Goal: Task Accomplishment & Management: Manage account settings

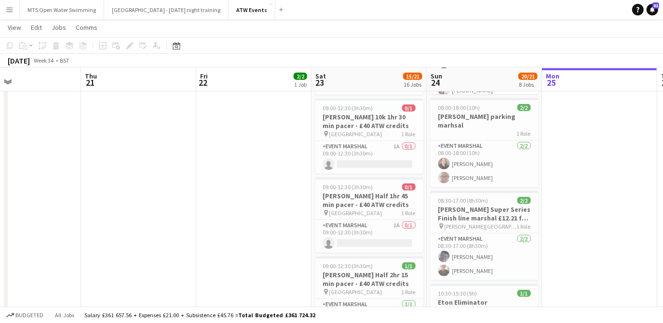
scroll to position [561, 0]
click at [367, 142] on app-card-role "Event Marshal 1A 0/1 09:00-12:30 (3h30m) single-neutral-actions" at bounding box center [369, 157] width 108 height 33
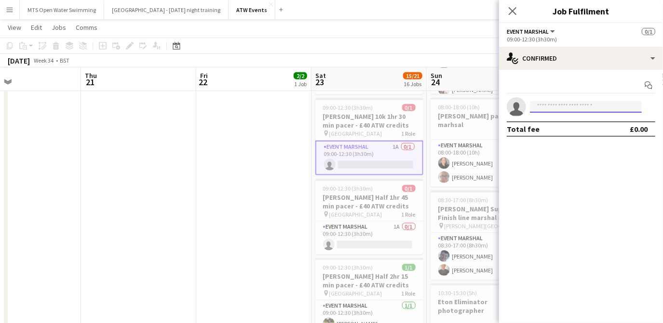
click at [550, 105] on input at bounding box center [586, 107] width 112 height 12
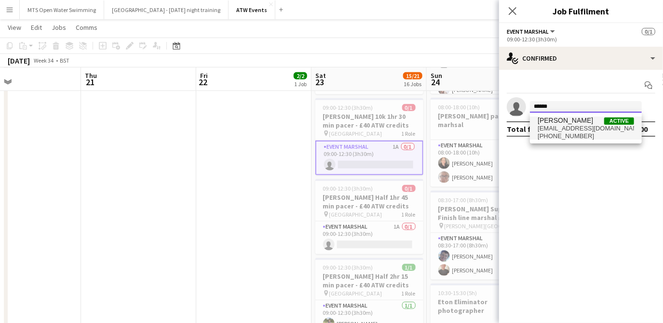
type input "******"
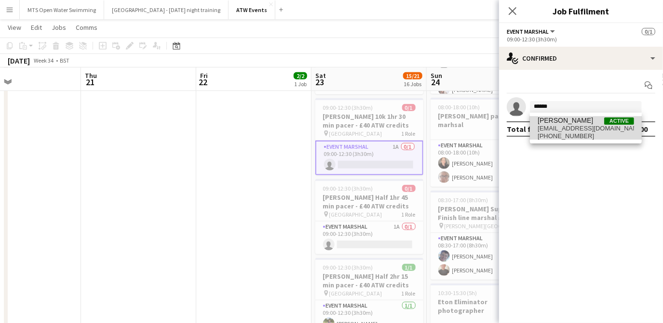
click at [554, 125] on span "joelangham901@gmail.com" at bounding box center [585, 129] width 96 height 8
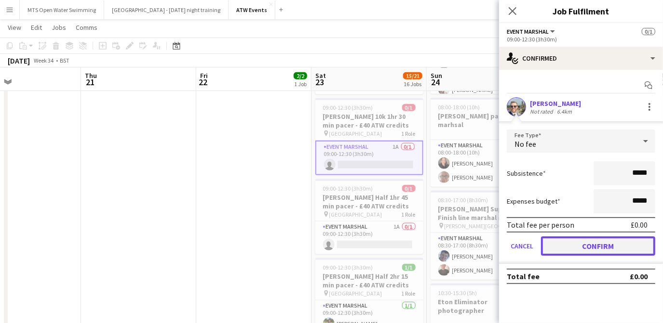
click at [569, 245] on button "Confirm" at bounding box center [598, 246] width 114 height 19
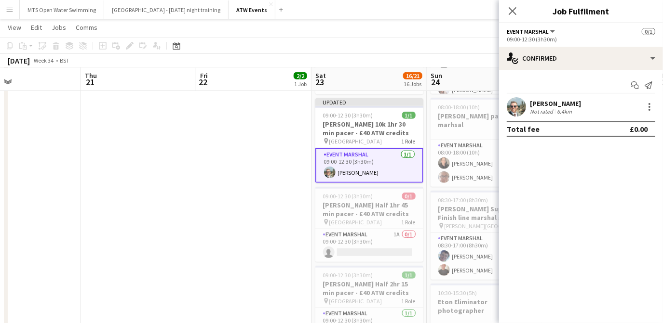
click at [262, 175] on app-date-cell "09:30-18:00 (8h30m) 2/2 Dorney Set up 1 Role Event Marshal 2/2 09:30-18:00 (8h3…" at bounding box center [253, 230] width 115 height 1366
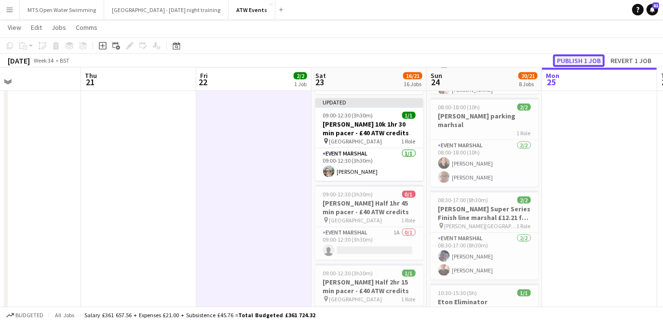
click at [558, 64] on button "Publish 1 job" at bounding box center [579, 60] width 52 height 13
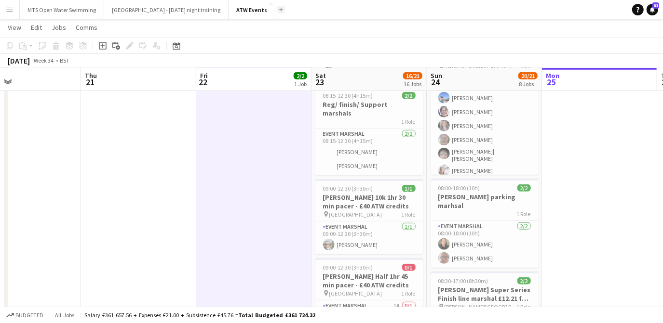
scroll to position [481, 0]
drag, startPoint x: 313, startPoint y: 5, endPoint x: 314, endPoint y: 13, distance: 8.3
click at [314, 13] on app-navbar "Menu Boards Boards Boards All jobs Status Workforce Workforce My Workforce Recr…" at bounding box center [331, 9] width 663 height 19
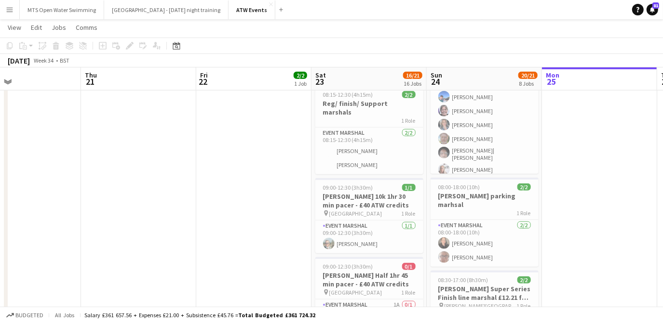
click at [599, 177] on app-date-cell at bounding box center [599, 310] width 115 height 1366
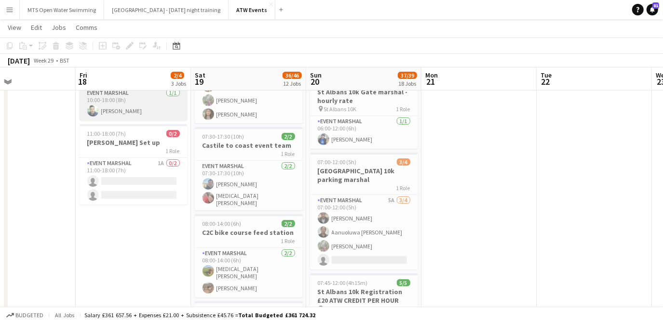
scroll to position [133, 0]
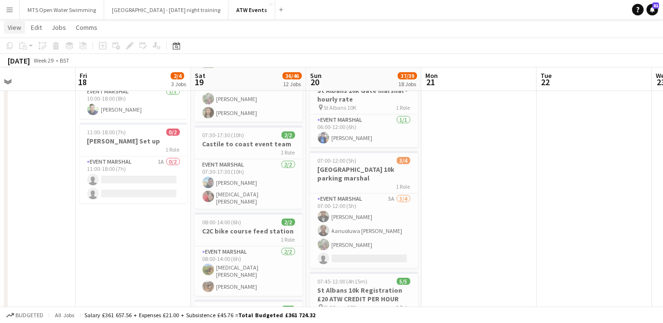
click at [14, 27] on span "View" at bounding box center [14, 27] width 13 height 9
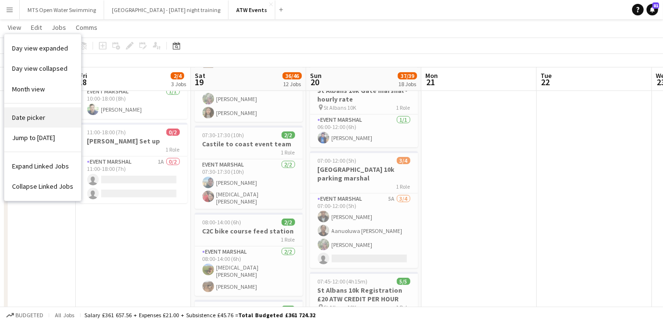
click at [45, 126] on link "Date picker" at bounding box center [42, 117] width 77 height 20
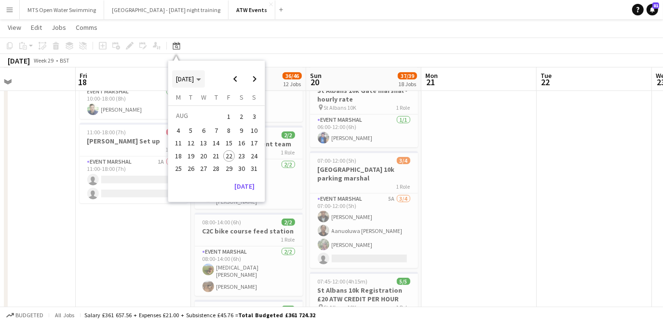
click at [194, 80] on span "[DATE]" at bounding box center [185, 79] width 18 height 9
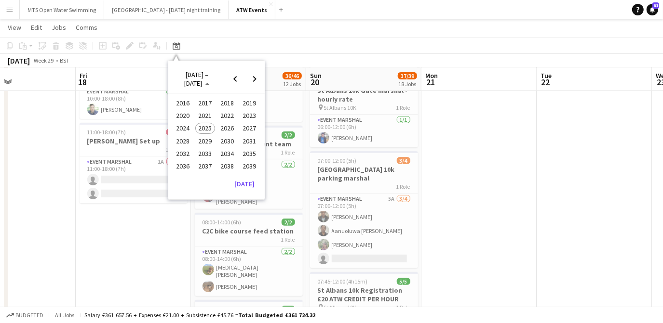
click at [182, 125] on span "2024" at bounding box center [183, 129] width 20 height 12
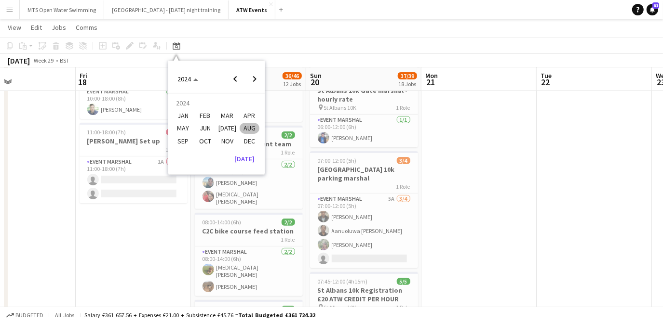
click at [244, 128] on span "AUG" at bounding box center [250, 129] width 20 height 12
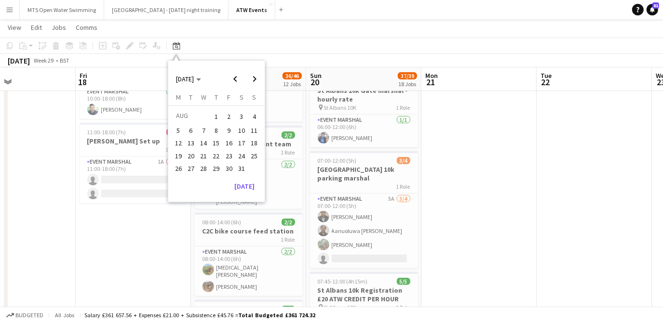
click at [199, 141] on span "14" at bounding box center [204, 144] width 12 height 12
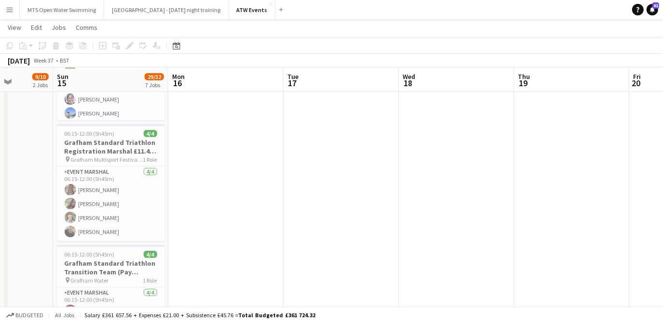
scroll to position [299, 0]
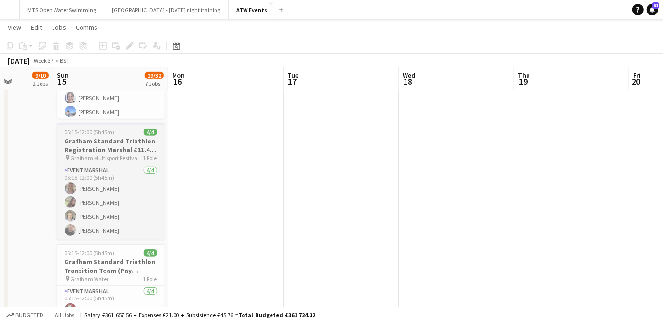
click at [69, 146] on h3 "Grafham Standard Triathlon Registration Marshal £11.44 if over 21 per hour" at bounding box center [111, 145] width 108 height 17
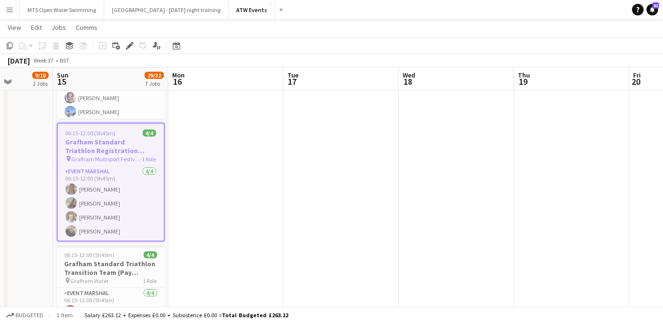
click at [107, 146] on h3 "Grafham Standard Triathlon Registration Marshal £11.44 if over 21 per hour" at bounding box center [111, 146] width 106 height 17
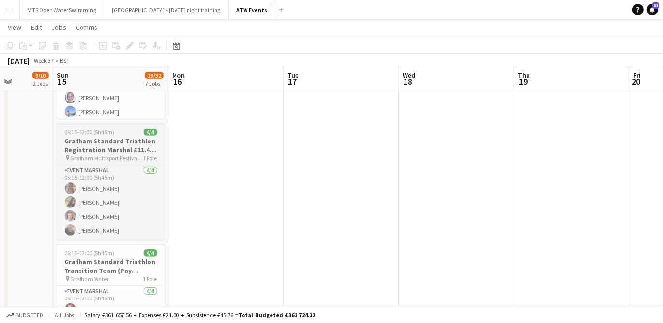
click at [106, 134] on span "06:15-12:00 (5h45m)" at bounding box center [90, 132] width 50 height 7
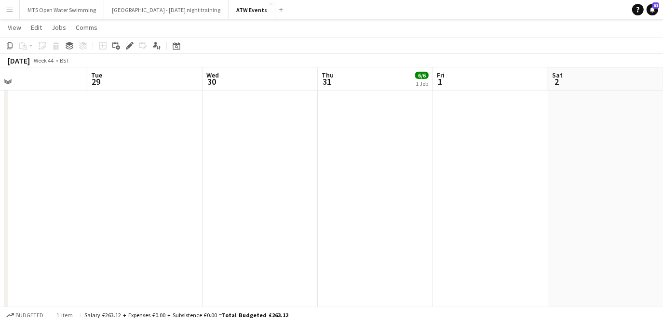
scroll to position [0, 404]
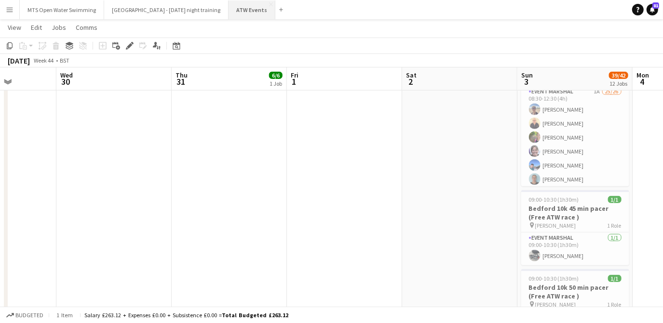
click at [228, 11] on button "ATW Events Close" at bounding box center [251, 9] width 47 height 19
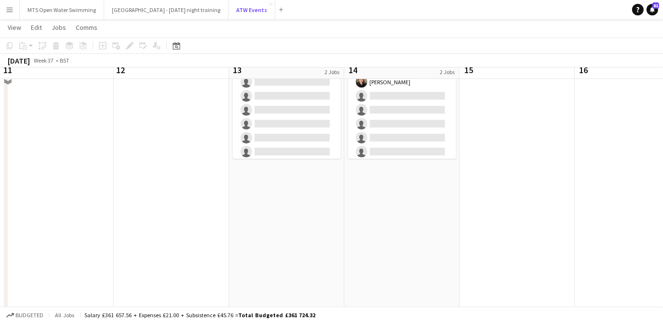
scroll to position [221, 0]
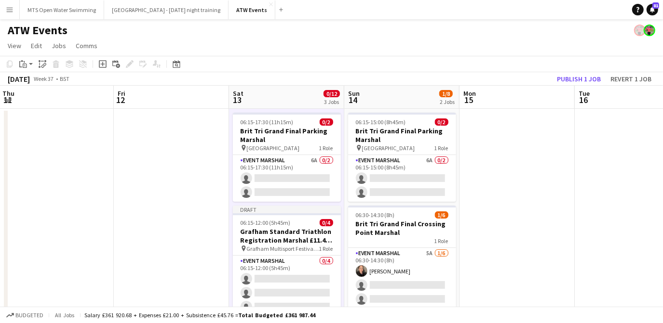
scroll to position [45, 0]
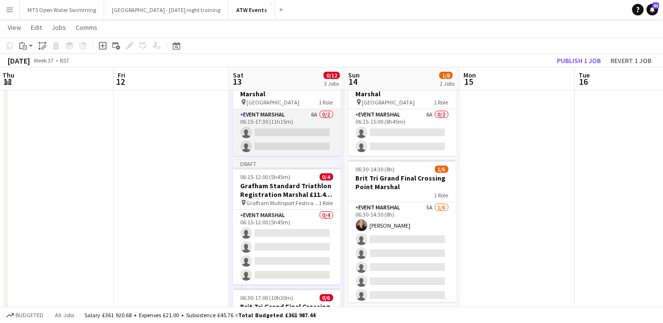
click at [313, 112] on app-card-role "Event Marshal 6A 0/2 06:15-17:30 (11h15m) single-neutral-actions single-neutral…" at bounding box center [287, 132] width 108 height 47
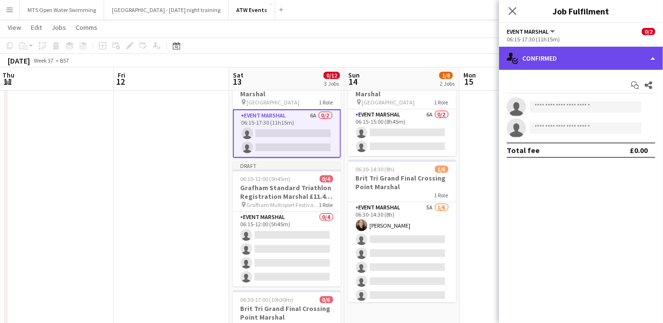
click at [540, 58] on div "single-neutral-actions-check-2 Confirmed" at bounding box center [581, 58] width 164 height 23
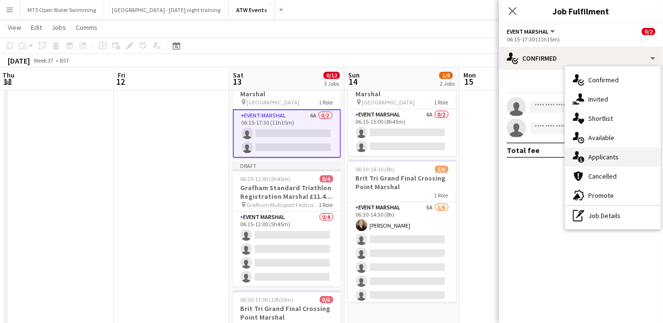
click at [610, 161] on div "single-neutral-actions-information Applicants" at bounding box center [612, 157] width 95 height 19
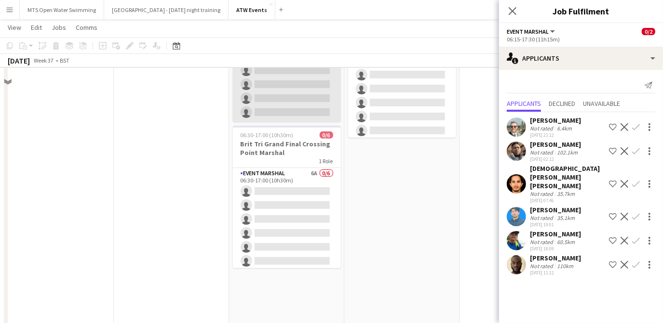
scroll to position [188, 0]
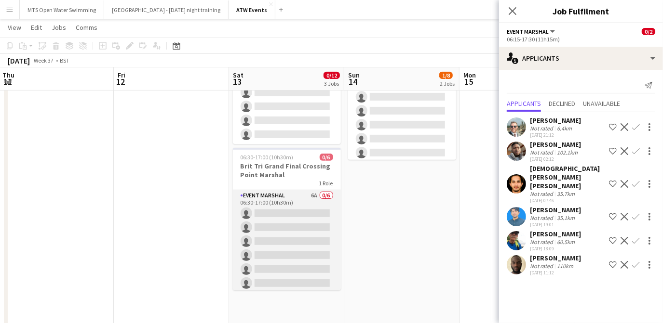
click at [306, 196] on app-card-role "Event Marshal 6A 0/6 06:30-17:00 (10h30m) single-neutral-actions single-neutral…" at bounding box center [287, 241] width 108 height 103
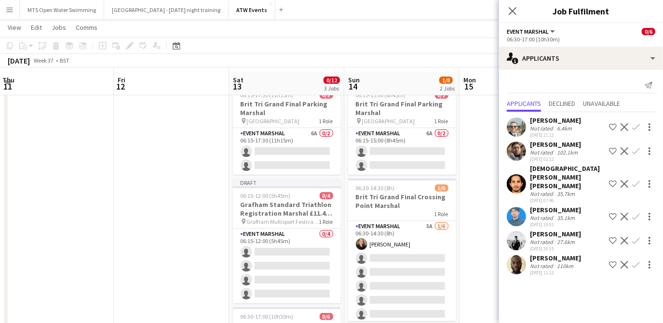
scroll to position [24, 0]
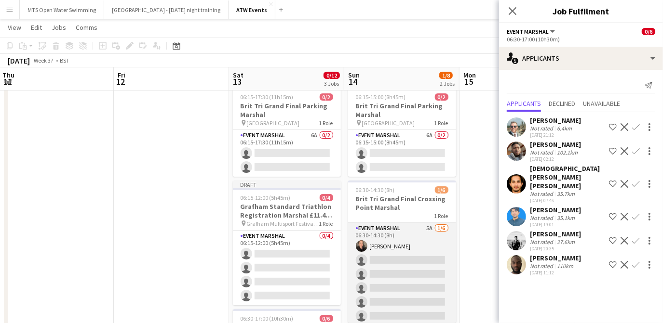
click at [421, 224] on app-card-role "Event Marshal 5A [DATE] 06:30-14:30 (8h) [PERSON_NAME] single-neutral-actions s…" at bounding box center [402, 274] width 108 height 103
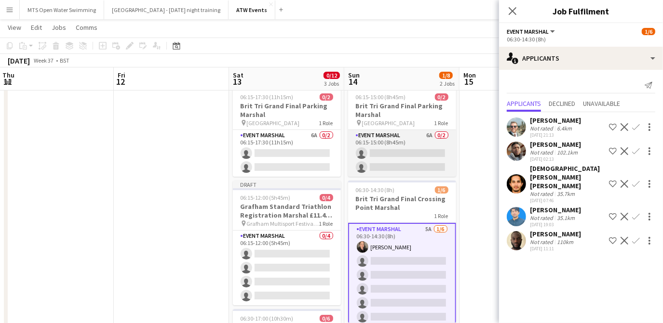
click at [427, 134] on app-card-role "Event Marshal 6A 0/2 06:15-15:00 (8h45m) single-neutral-actions single-neutral-…" at bounding box center [402, 153] width 108 height 47
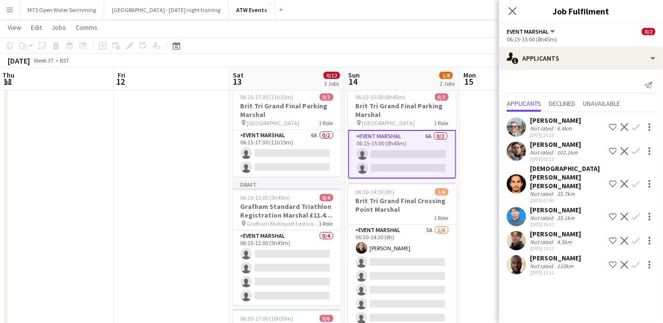
click at [635, 237] on app-icon "Confirm" at bounding box center [636, 241] width 8 height 8
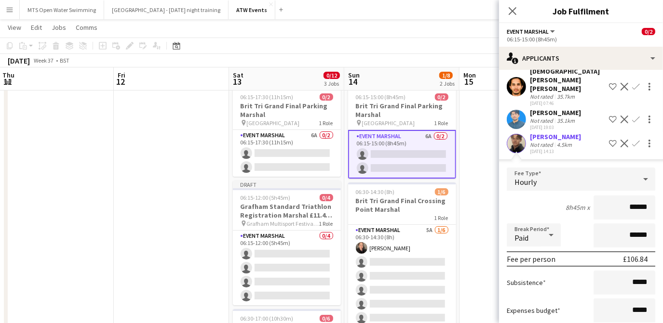
scroll to position [97, 0]
click at [547, 148] on div "[DATE] 14:13" at bounding box center [555, 151] width 51 height 6
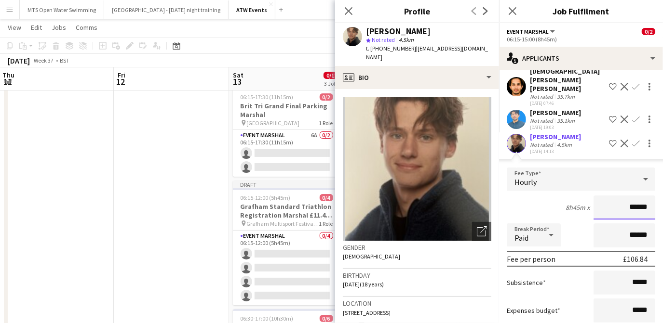
click at [642, 196] on input "******" at bounding box center [624, 208] width 62 height 24
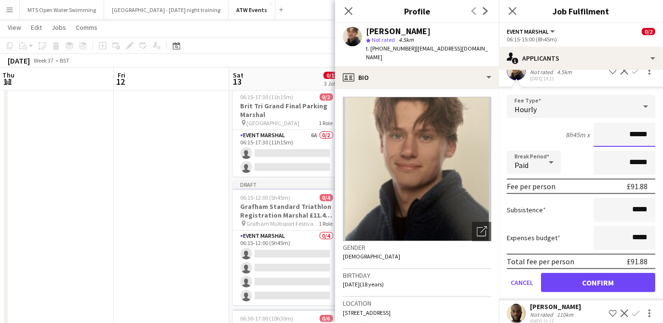
type input "******"
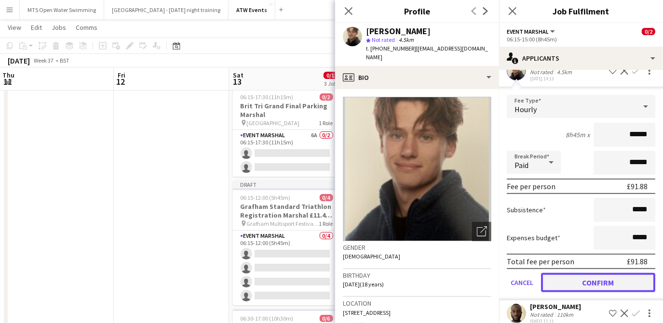
click at [577, 273] on button "Confirm" at bounding box center [598, 282] width 114 height 19
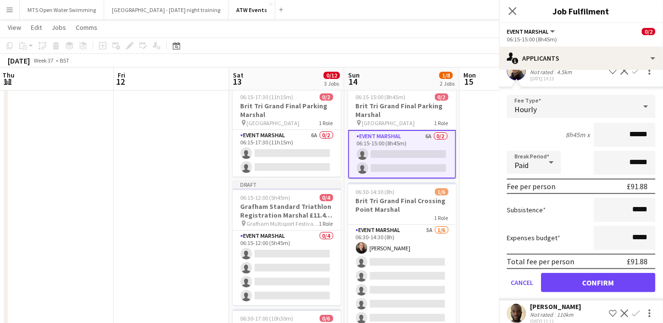
scroll to position [0, 0]
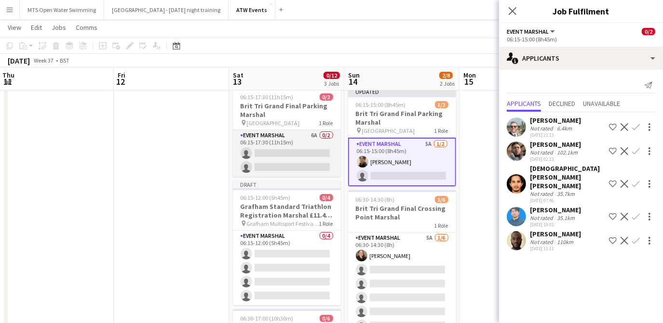
click at [315, 133] on app-card-role "Event Marshal 6A 0/2 06:15-17:30 (11h15m) single-neutral-actions single-neutral…" at bounding box center [287, 153] width 108 height 47
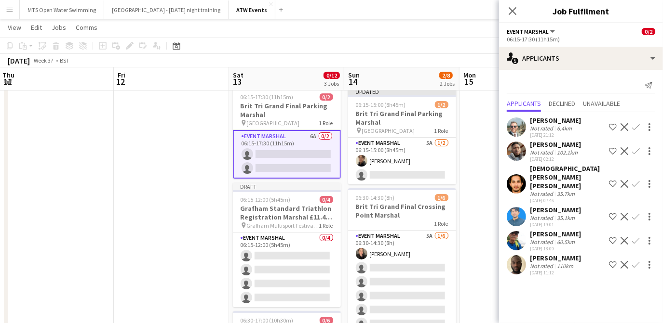
click at [637, 237] on app-icon "Confirm" at bounding box center [636, 241] width 8 height 8
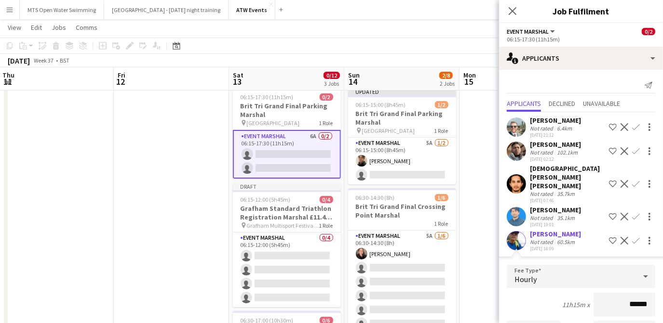
scroll to position [170, 0]
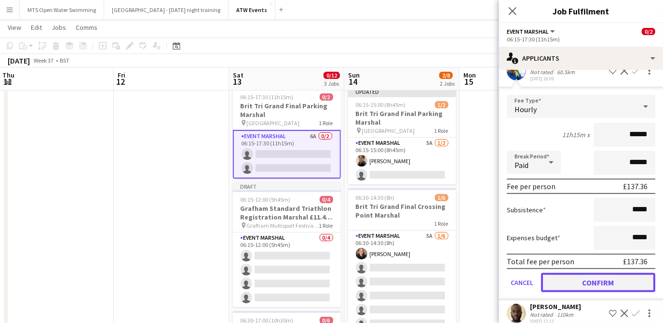
click at [575, 273] on button "Confirm" at bounding box center [598, 282] width 114 height 19
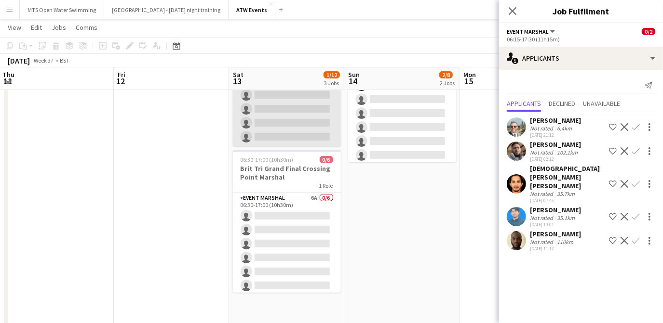
scroll to position [194, 0]
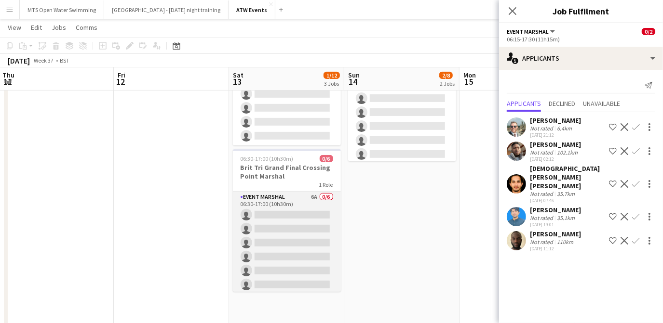
click at [308, 197] on app-card-role "Event Marshal 6A 0/6 06:30-17:00 (10h30m) single-neutral-actions single-neutral…" at bounding box center [287, 243] width 108 height 103
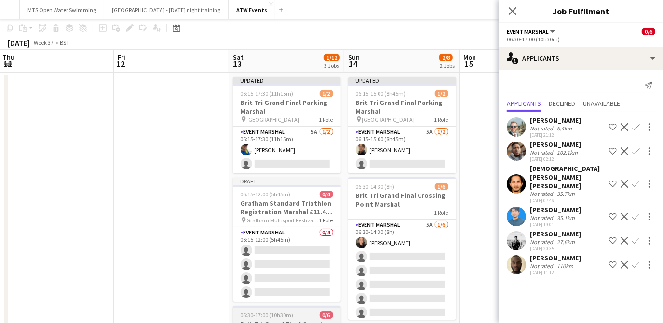
scroll to position [0, 0]
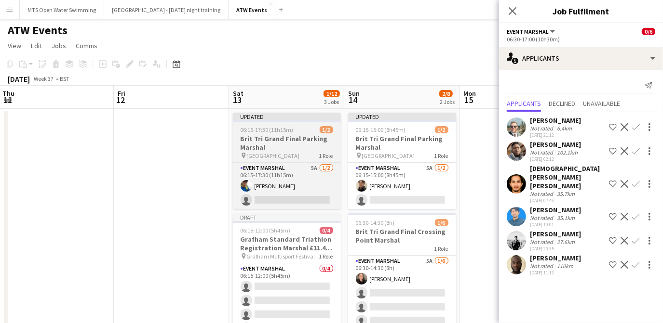
click at [255, 140] on h3 "Brit Tri Grand Final Parking Marshal" at bounding box center [287, 142] width 108 height 17
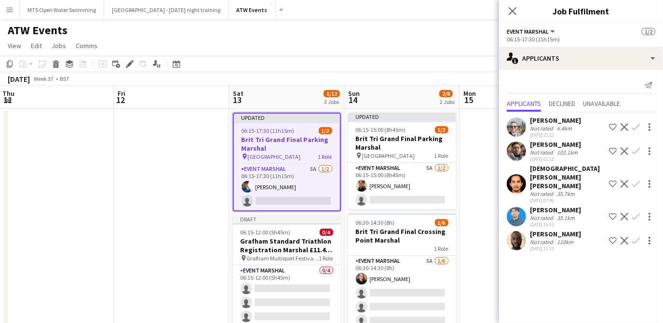
click at [634, 237] on app-icon "Confirm" at bounding box center [636, 241] width 8 height 8
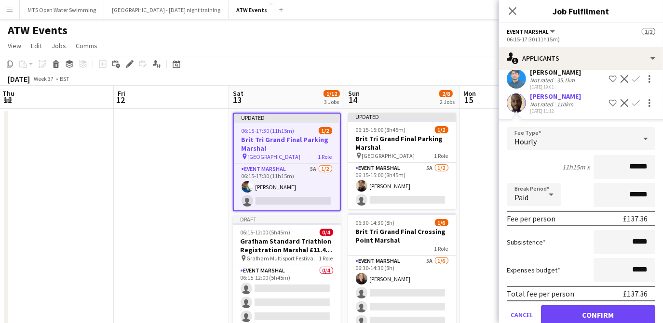
scroll to position [138, 0]
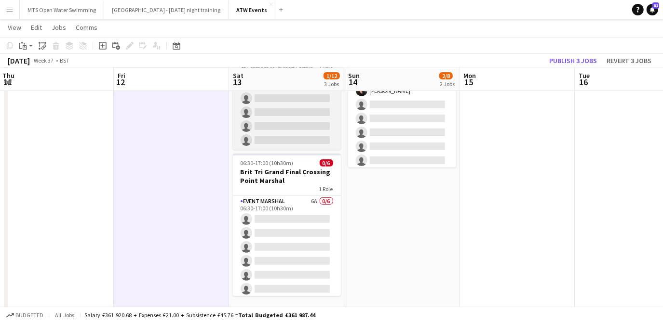
scroll to position [188, 0]
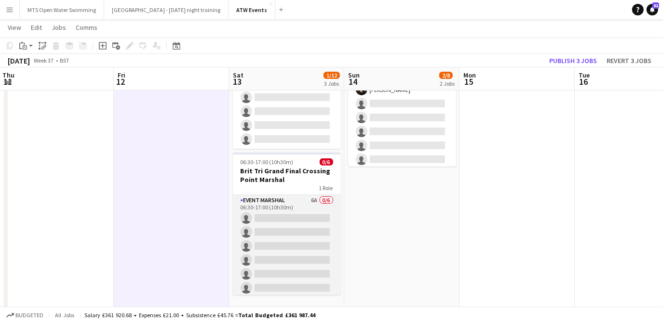
click at [306, 201] on app-card-role "Event Marshal 6A 0/6 06:30-17:00 (10h30m) single-neutral-actions single-neutral…" at bounding box center [287, 246] width 108 height 103
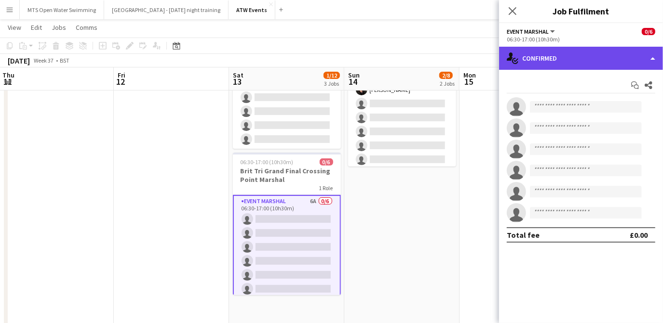
click at [533, 67] on div "single-neutral-actions-check-2 Confirmed" at bounding box center [581, 58] width 164 height 23
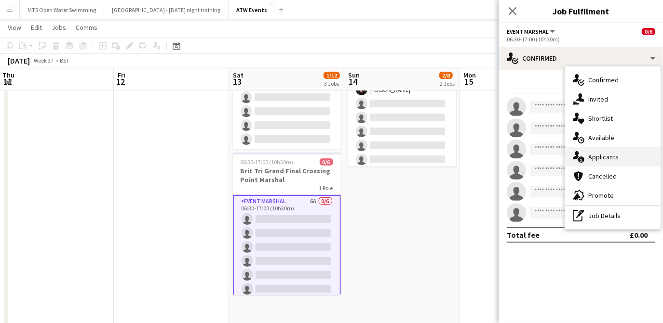
click at [592, 161] on div "single-neutral-actions-information Applicants" at bounding box center [612, 157] width 95 height 19
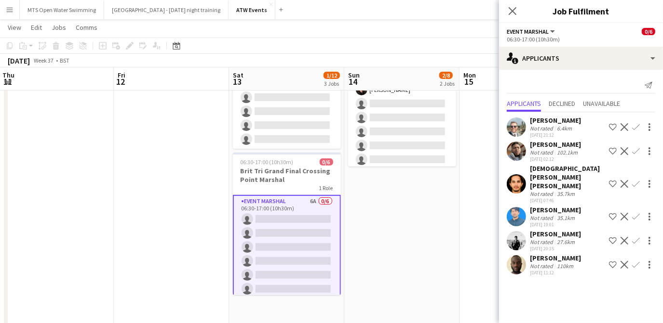
click at [632, 265] on app-icon "Confirm" at bounding box center [636, 265] width 8 height 8
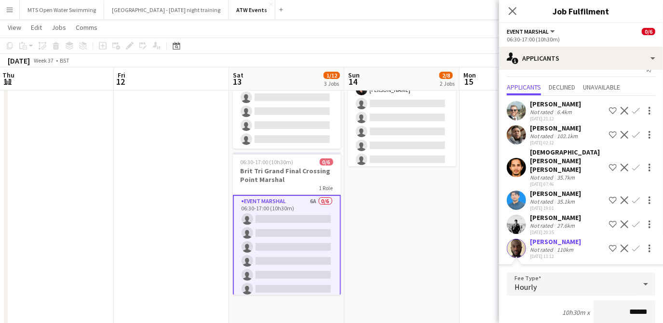
scroll to position [179, 0]
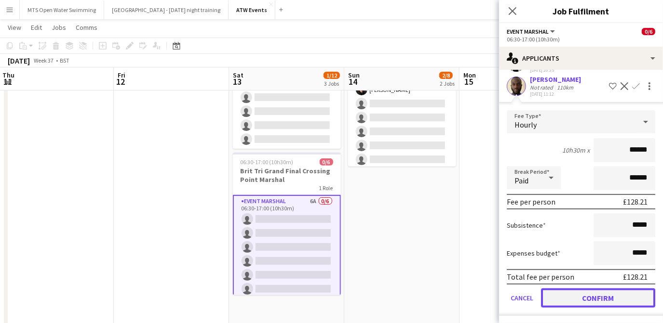
click at [582, 297] on button "Confirm" at bounding box center [598, 298] width 114 height 19
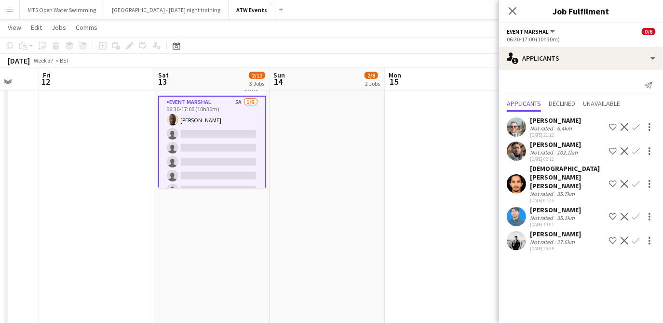
scroll to position [295, 0]
click at [543, 230] on div "[PERSON_NAME]" at bounding box center [555, 234] width 51 height 9
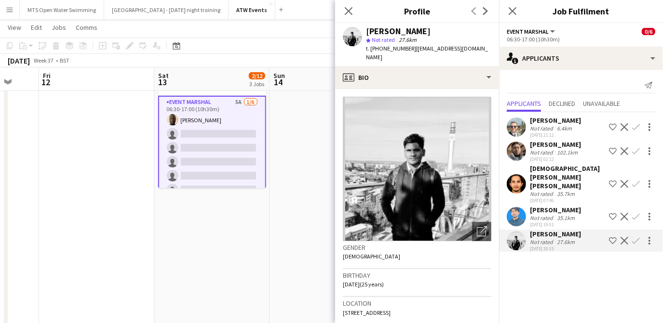
click at [543, 206] on div "[PERSON_NAME]" at bounding box center [555, 210] width 51 height 9
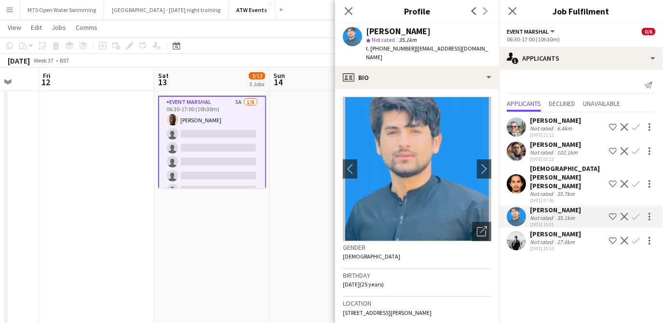
click at [537, 172] on div "[DEMOGRAPHIC_DATA][PERSON_NAME] [PERSON_NAME]" at bounding box center [567, 177] width 75 height 26
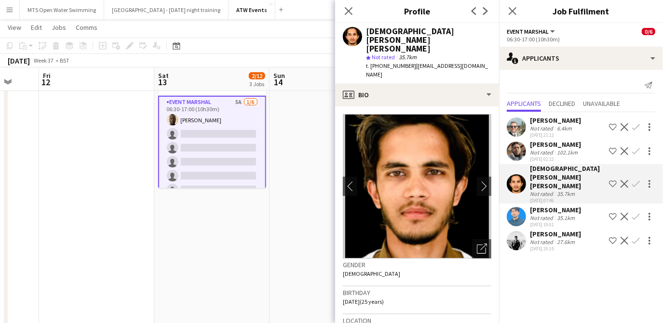
click at [538, 215] on div "Not rated" at bounding box center [542, 218] width 25 height 7
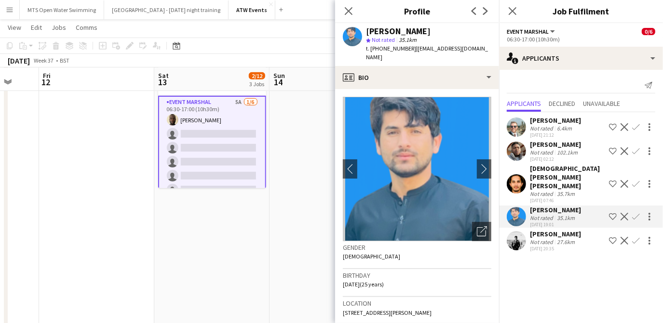
click at [544, 239] on div "Not rated" at bounding box center [542, 242] width 25 height 7
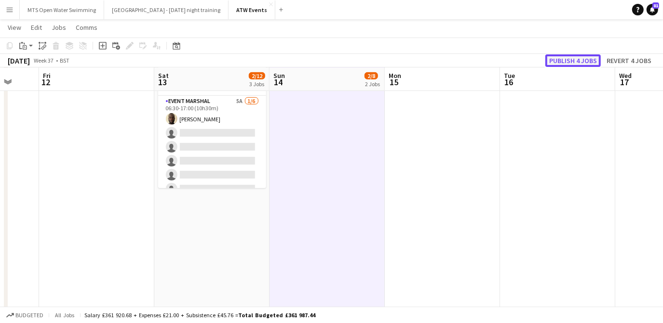
click at [560, 58] on button "Publish 4 jobs" at bounding box center [572, 60] width 55 height 13
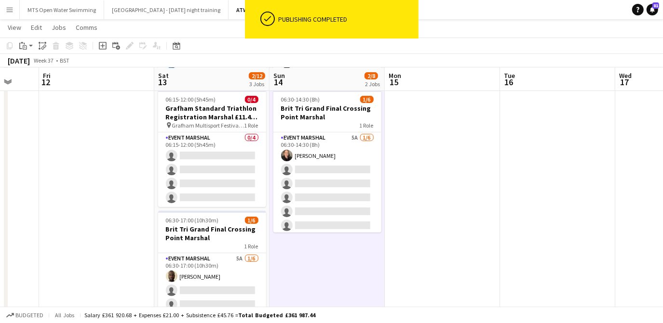
scroll to position [114, 0]
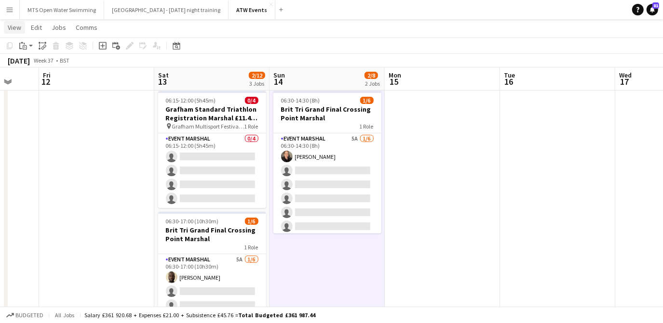
click at [17, 30] on span "View" at bounding box center [14, 27] width 13 height 9
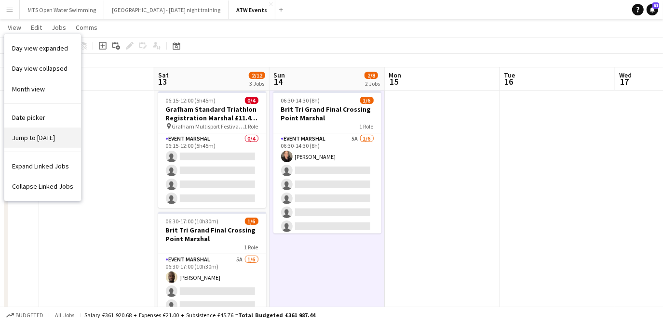
click at [62, 133] on link "Jump to [DATE]" at bounding box center [42, 138] width 77 height 20
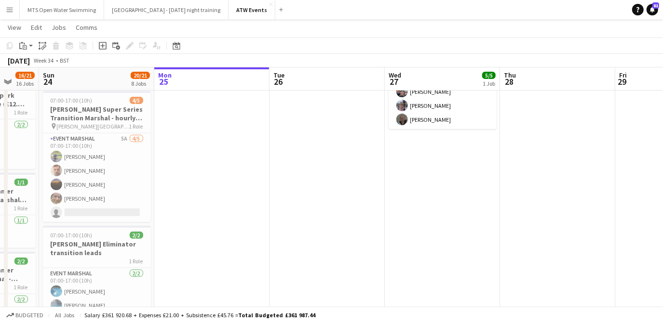
scroll to position [0, 332]
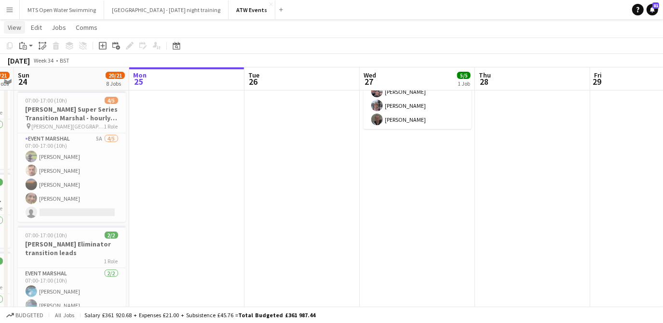
click at [14, 26] on span "View" at bounding box center [14, 27] width 13 height 9
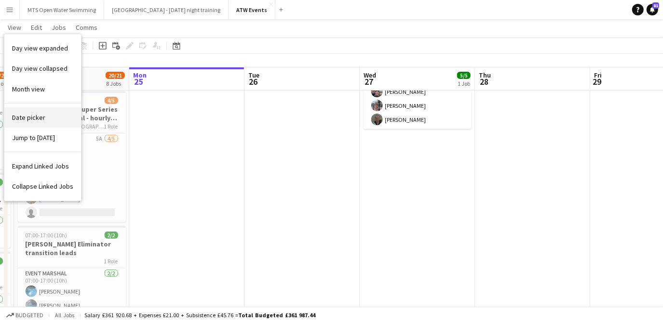
click at [29, 118] on span "Date picker" at bounding box center [28, 117] width 33 height 9
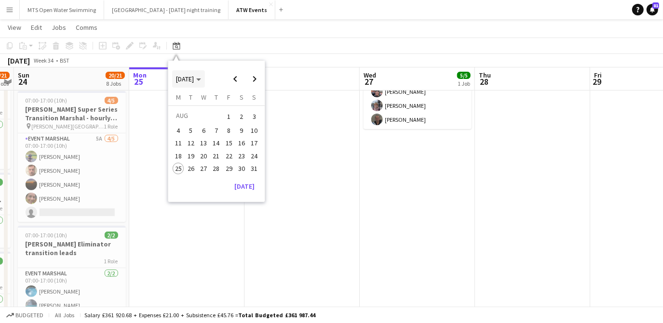
click at [193, 80] on span "[DATE]" at bounding box center [185, 79] width 18 height 9
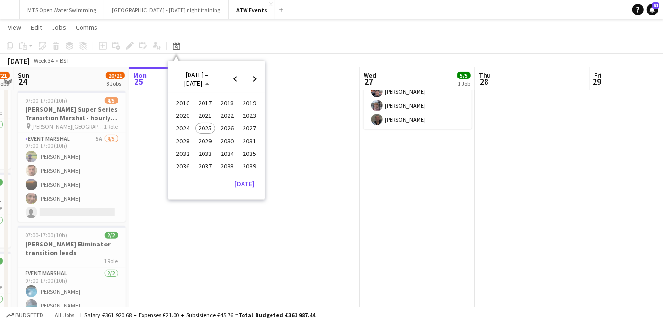
click at [185, 126] on span "2024" at bounding box center [183, 129] width 20 height 12
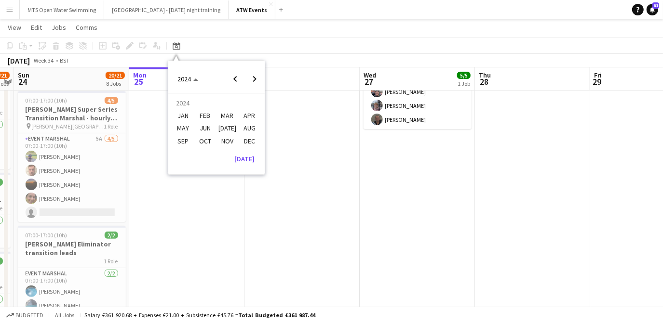
click at [186, 140] on span "SEP" at bounding box center [183, 141] width 20 height 12
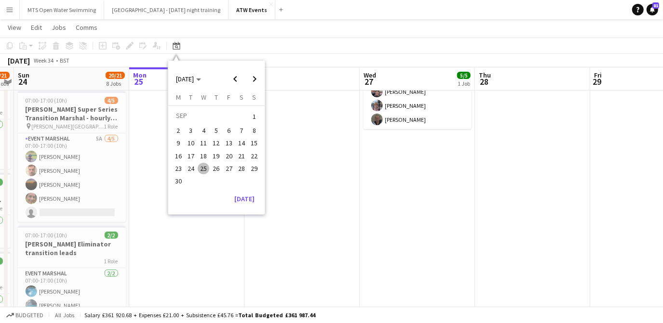
click at [238, 145] on span "14" at bounding box center [242, 144] width 12 height 12
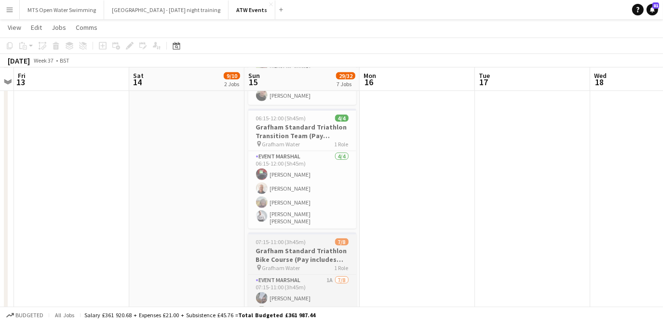
scroll to position [433, 0]
click at [262, 127] on h3 "Grafham Standard Triathlon Transition Team (Pay includes free ATW race entry)" at bounding box center [302, 132] width 108 height 17
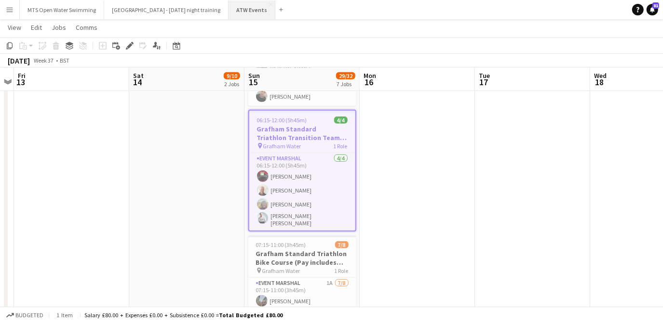
click at [228, 11] on button "ATW Events Close" at bounding box center [251, 9] width 47 height 19
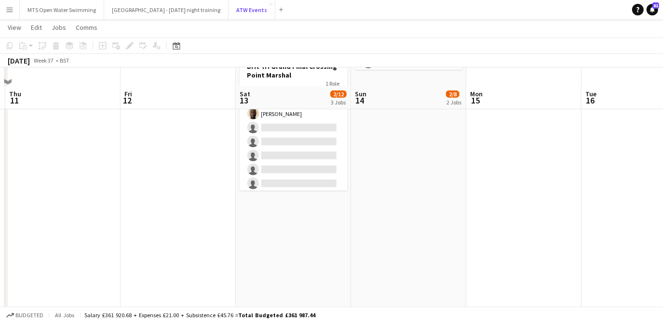
scroll to position [296, 0]
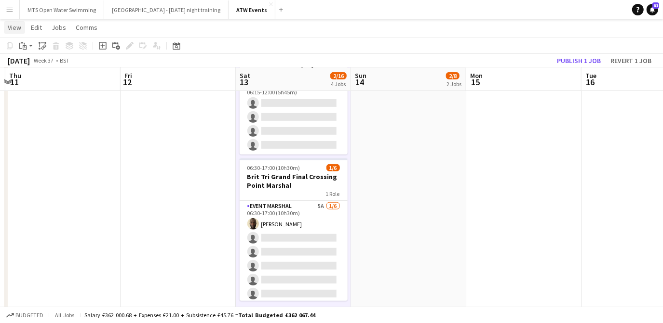
click at [21, 33] on link "View" at bounding box center [14, 27] width 21 height 13
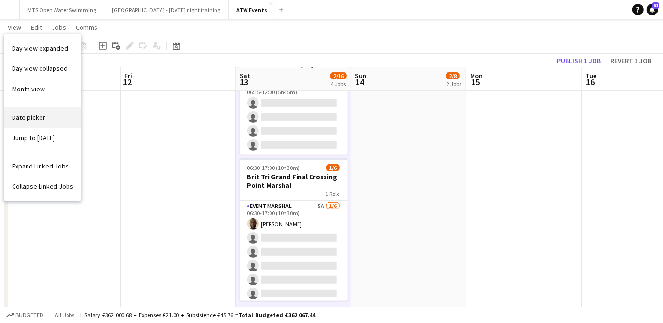
click at [31, 113] on span "Date picker" at bounding box center [28, 117] width 33 height 9
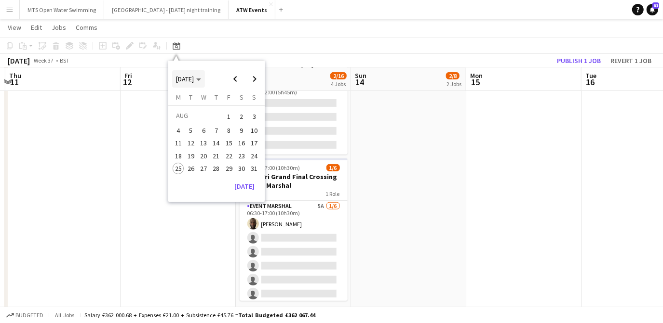
click at [190, 83] on span "Choose month and year" at bounding box center [188, 78] width 33 height 23
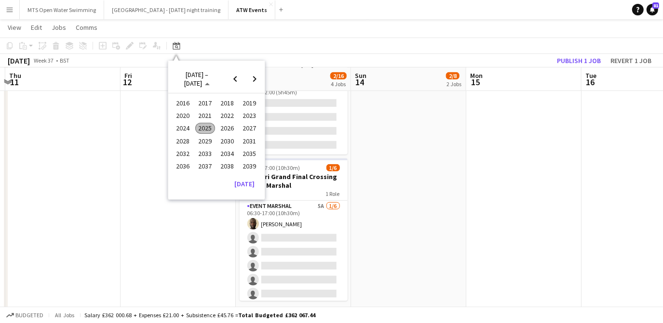
click at [180, 126] on span "2024" at bounding box center [183, 129] width 20 height 12
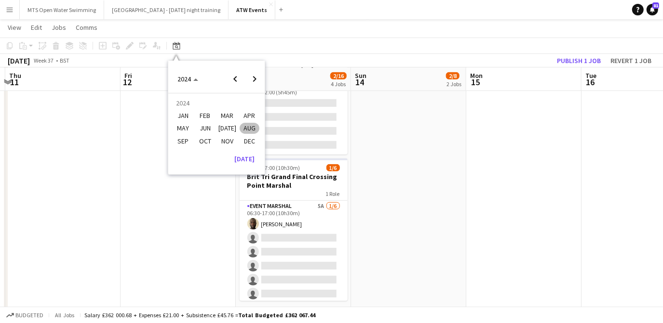
click at [182, 145] on span "SEP" at bounding box center [183, 141] width 20 height 12
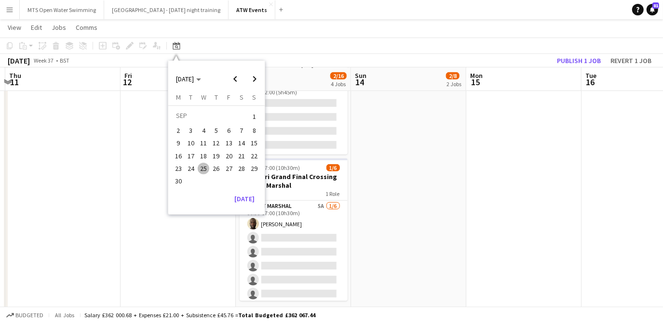
click at [244, 144] on span "14" at bounding box center [242, 144] width 12 height 12
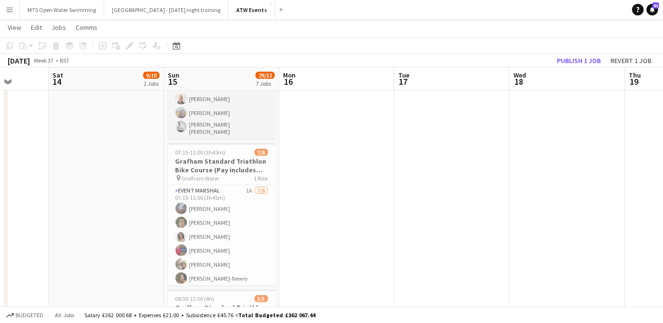
scroll to position [523, 0]
click at [191, 168] on h3 "Grafham Standard Triathlon Bike Course (Pay includes free ATW race entry)" at bounding box center [222, 166] width 108 height 17
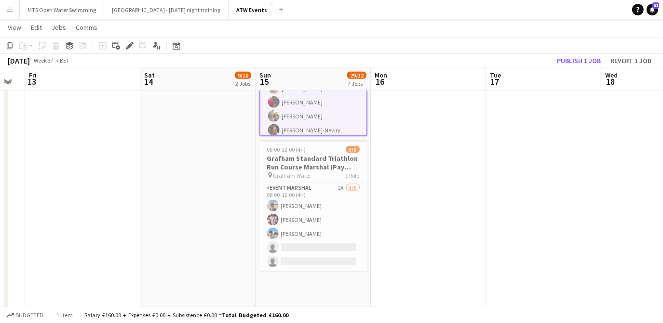
scroll to position [0, 234]
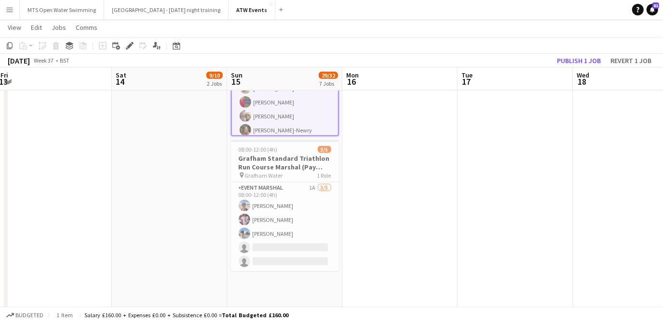
click at [315, 282] on app-date-cell "05:15-14:30 (9h15m) 1/1 Grafham tri event team 1 Role Event Marshal [DATE] 05:1…" at bounding box center [284, 307] width 115 height 1744
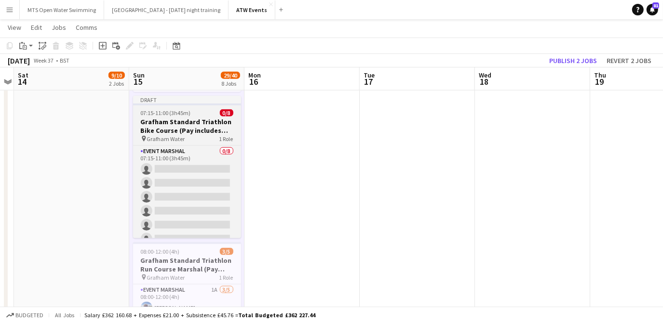
scroll to position [719, 0]
click at [163, 119] on h3 "Grafham Standard Triathlon Bike Course (Pay includes free ATW race entry)" at bounding box center [187, 124] width 108 height 17
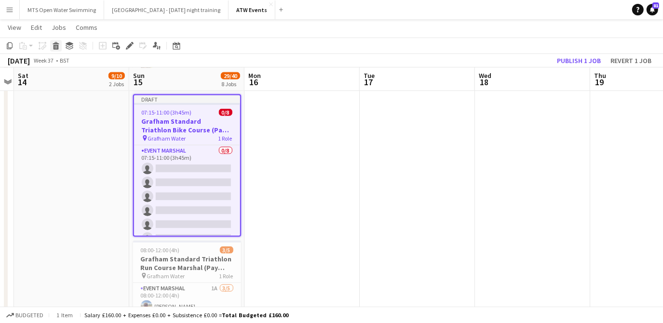
click at [53, 45] on icon "Delete" at bounding box center [56, 46] width 8 height 8
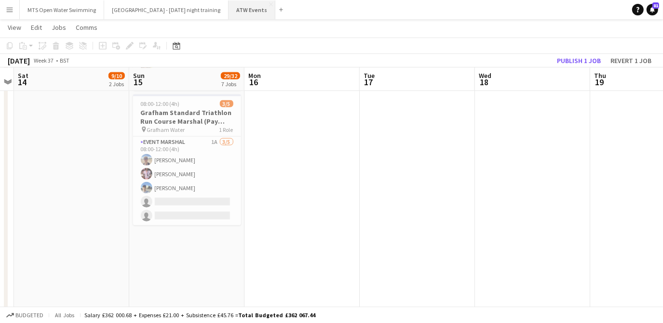
click at [239, 16] on button "ATW Events Close" at bounding box center [251, 9] width 47 height 19
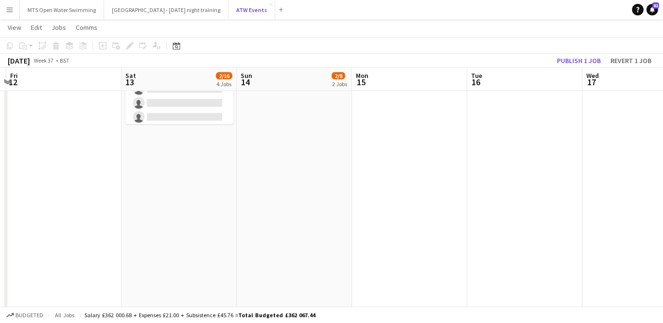
scroll to position [474, 0]
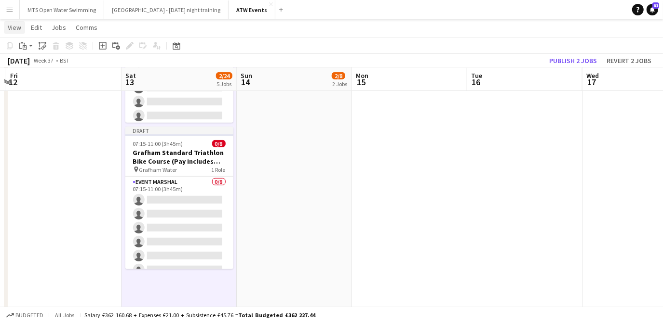
click at [12, 28] on span "View" at bounding box center [14, 27] width 13 height 9
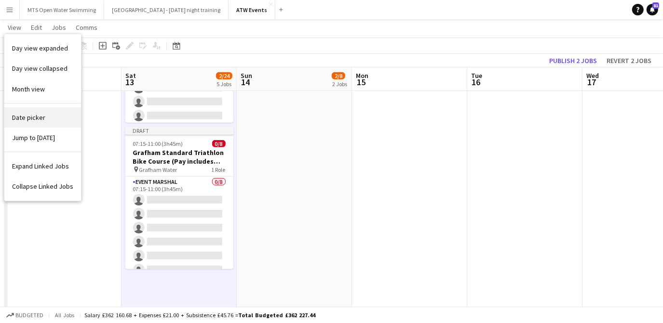
click at [36, 126] on link "Date picker" at bounding box center [42, 117] width 77 height 20
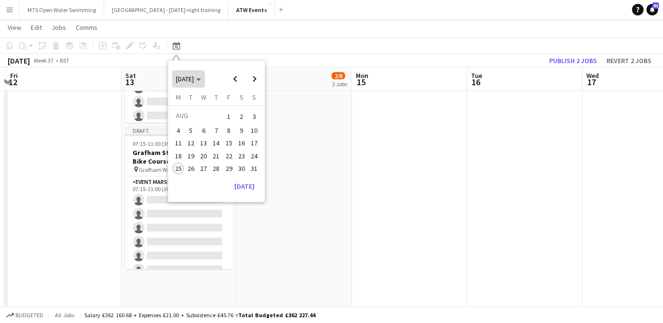
click at [187, 80] on span "[DATE]" at bounding box center [185, 79] width 18 height 9
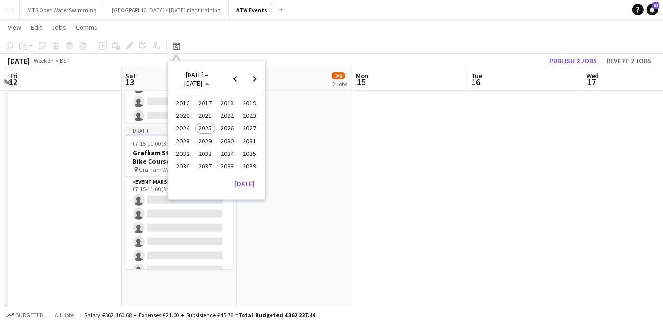
click at [189, 128] on span "2024" at bounding box center [183, 129] width 20 height 12
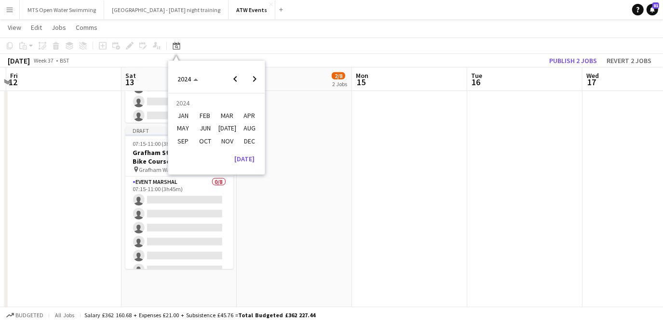
click at [182, 140] on span "SEP" at bounding box center [183, 141] width 20 height 12
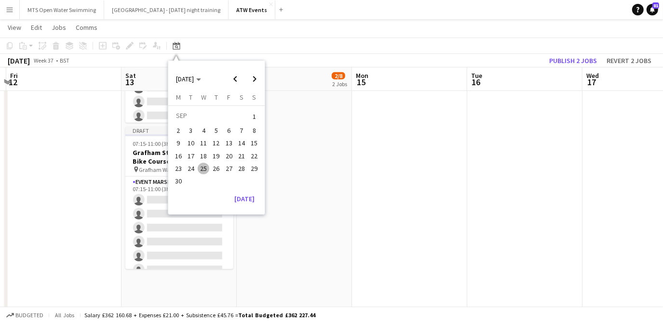
click at [255, 143] on span "15" at bounding box center [255, 144] width 12 height 12
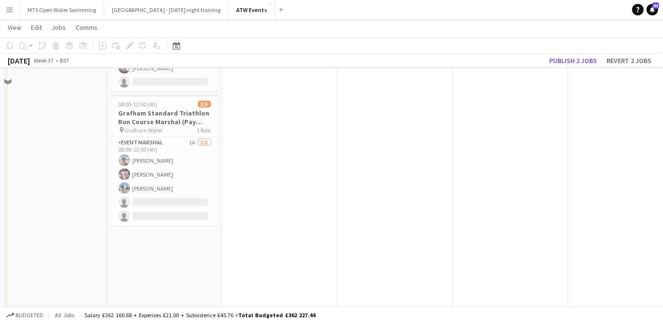
scroll to position [719, 0]
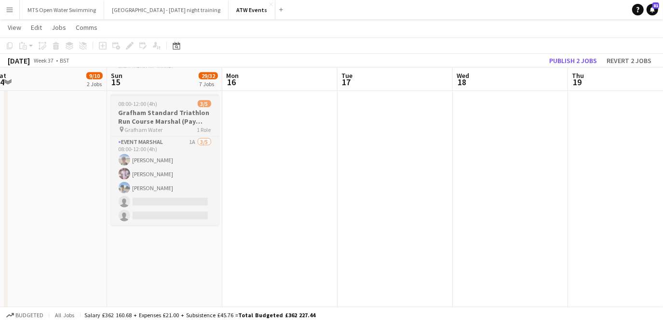
click at [147, 114] on h3 "Grafham Standard Triathlon Run Course Marshal (Pay includes free ATW race entry)" at bounding box center [165, 116] width 108 height 17
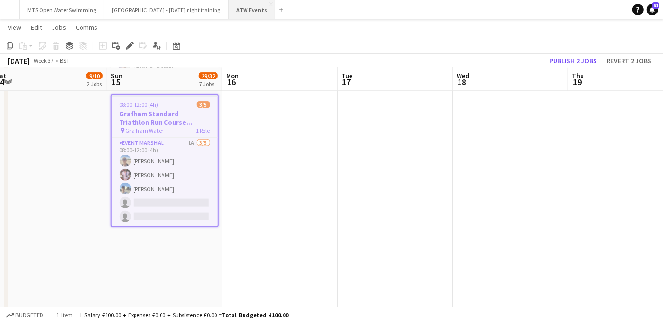
click at [228, 11] on button "ATW Events Close" at bounding box center [251, 9] width 47 height 19
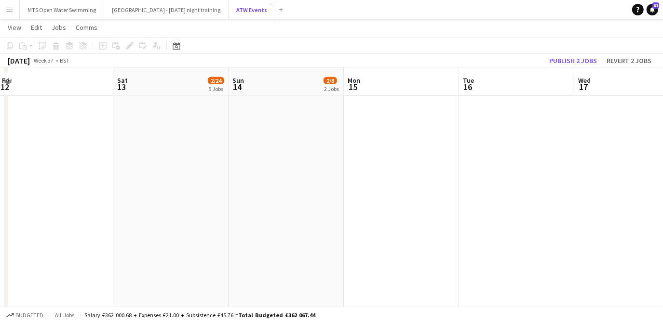
scroll to position [603, 0]
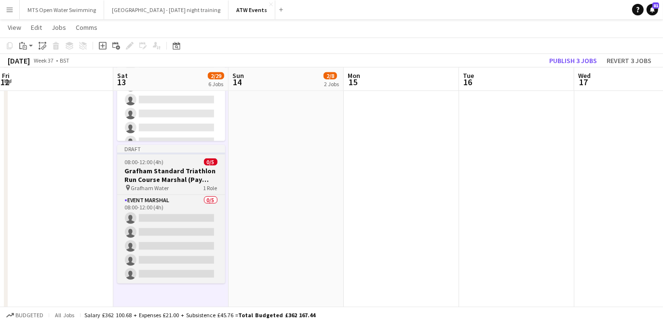
click at [158, 175] on h3 "Grafham Standard Triathlon Run Course Marshal (Pay includes free ATW race entry)" at bounding box center [171, 175] width 108 height 17
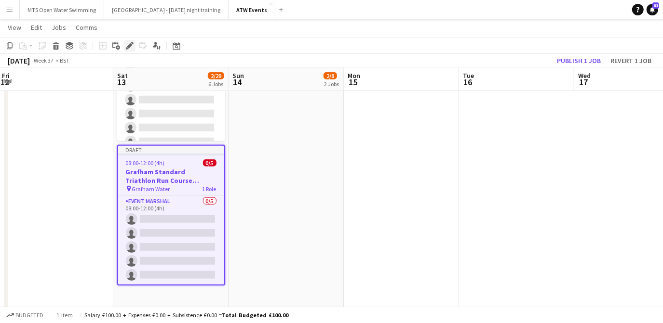
click at [129, 45] on icon at bounding box center [129, 45] width 5 height 5
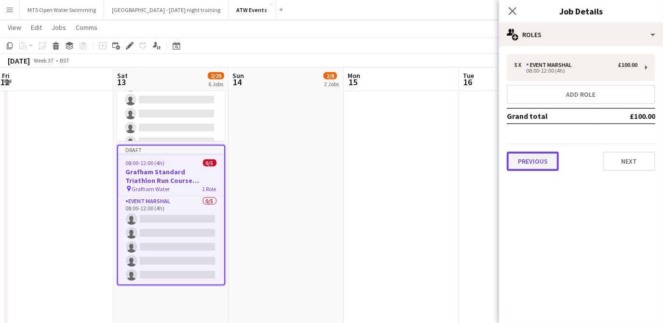
click at [533, 164] on button "Previous" at bounding box center [533, 161] width 52 height 19
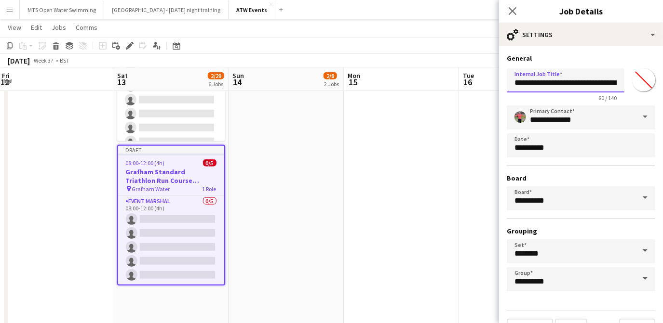
click at [547, 83] on input "**********" at bounding box center [566, 80] width 118 height 24
click at [531, 83] on input "**********" at bounding box center [562, 80] width 111 height 24
type input "**********"
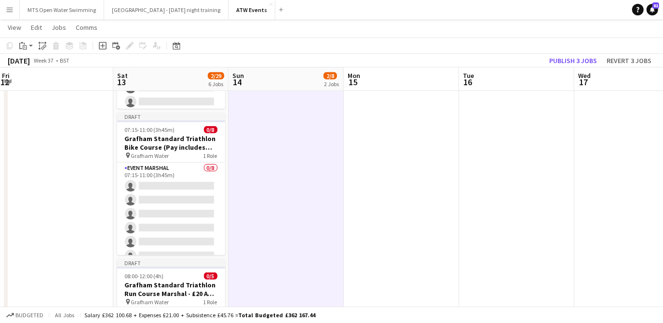
scroll to position [488, 0]
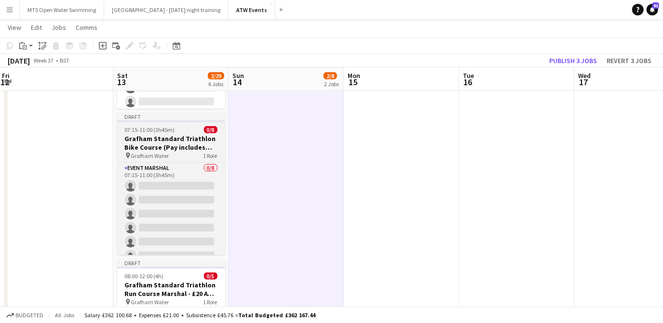
click at [153, 138] on h3 "Grafham Standard Triathlon Bike Course (Pay includes free ATW race entry)" at bounding box center [171, 142] width 108 height 17
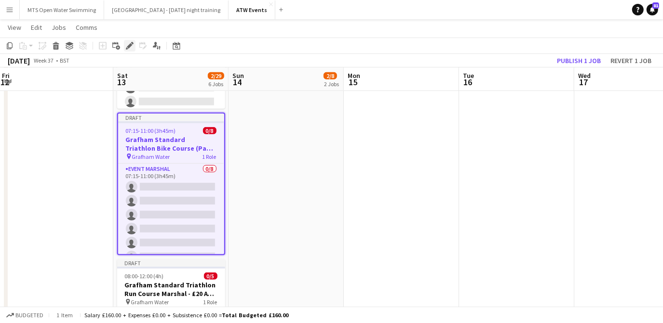
click at [130, 48] on icon "Edit" at bounding box center [130, 46] width 8 height 8
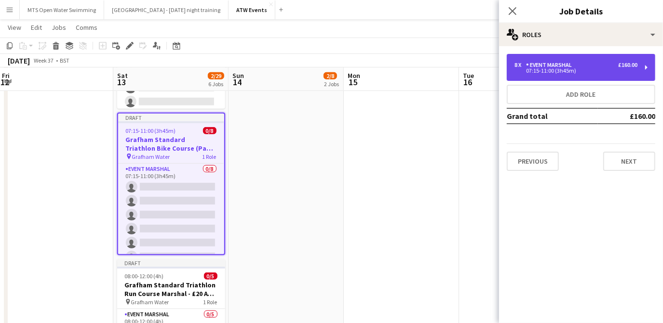
click at [533, 72] on div "07:15-11:00 (3h45m)" at bounding box center [575, 70] width 123 height 5
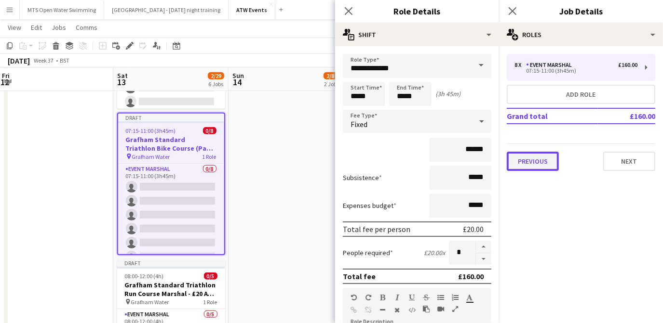
click at [537, 165] on button "Previous" at bounding box center [533, 161] width 52 height 19
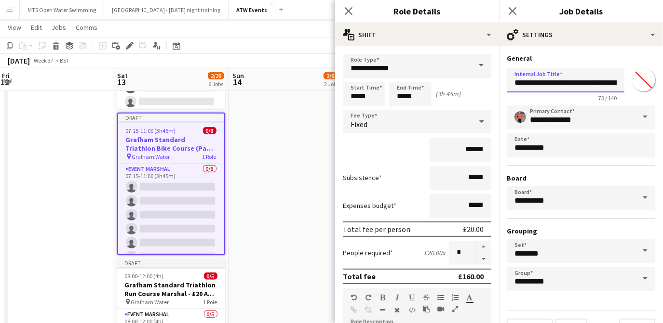
click at [542, 91] on input "**********" at bounding box center [566, 80] width 118 height 24
click at [541, 83] on input "**********" at bounding box center [566, 80] width 118 height 24
click at [527, 85] on input "**********" at bounding box center [562, 80] width 111 height 24
type input "**********"
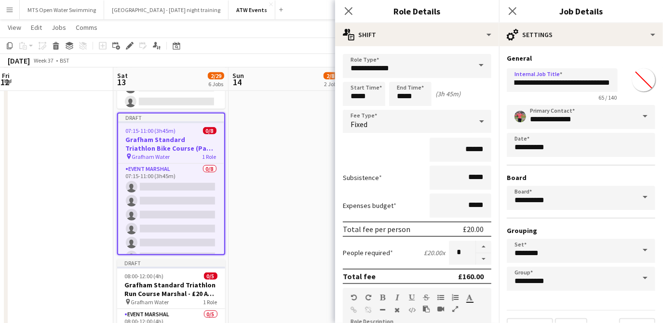
scroll to position [0, 0]
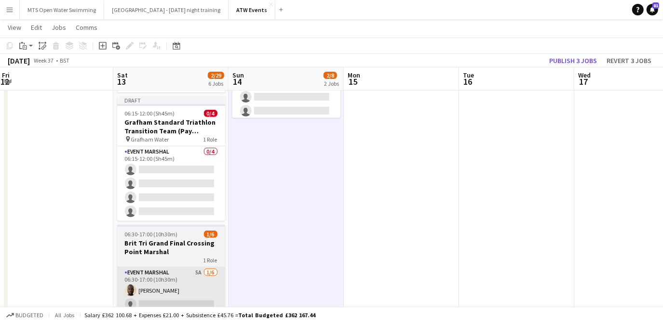
scroll to position [229, 0]
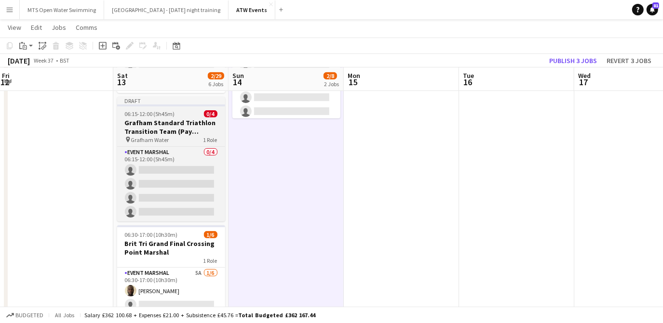
click at [151, 124] on h3 "Grafham Standard Triathlon Transition Team (Pay includes free ATW race entry)" at bounding box center [171, 127] width 108 height 17
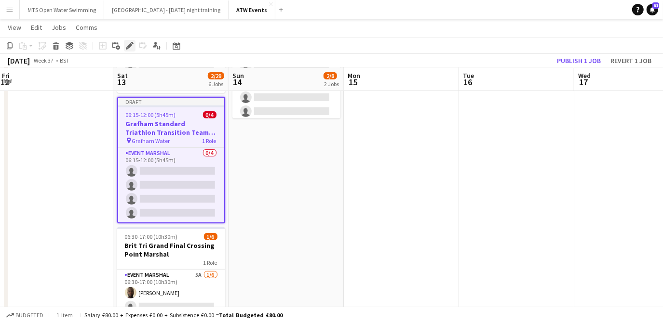
click at [129, 43] on icon "Edit" at bounding box center [130, 46] width 8 height 8
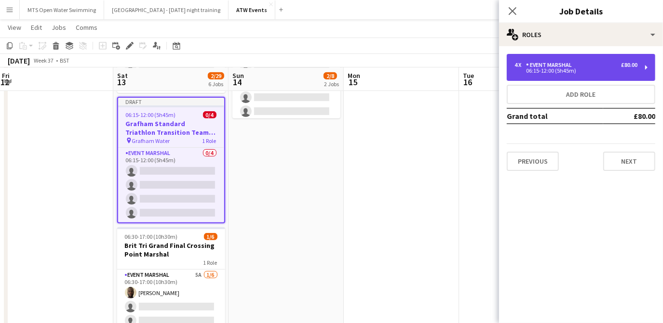
click at [550, 76] on div "4 x Event Marshal £80.00 06:15-12:00 (5h45m)" at bounding box center [581, 67] width 148 height 27
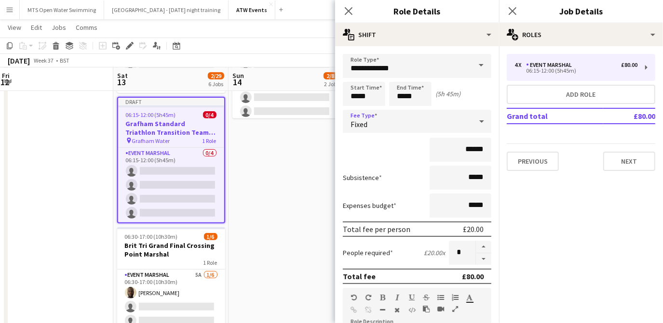
click at [410, 130] on div "Fixed" at bounding box center [407, 121] width 129 height 23
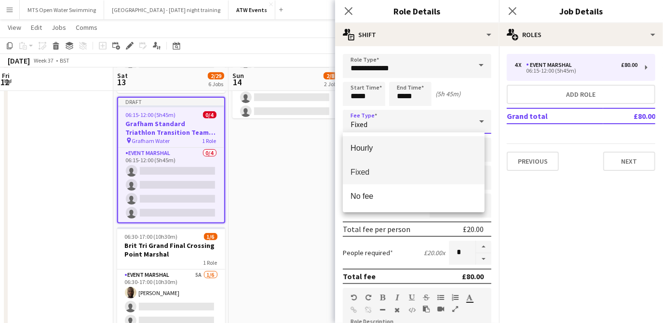
click at [382, 151] on span "Hourly" at bounding box center [413, 148] width 126 height 9
type input "*****"
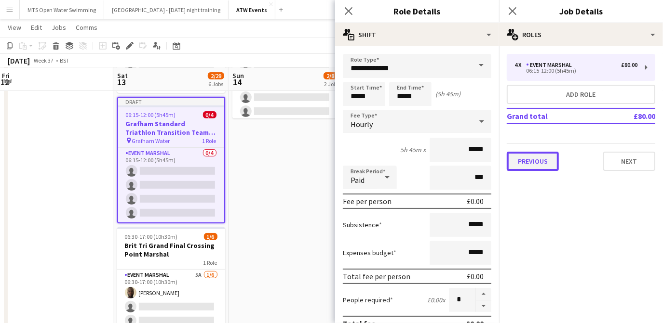
click at [525, 160] on button "Previous" at bounding box center [533, 161] width 52 height 19
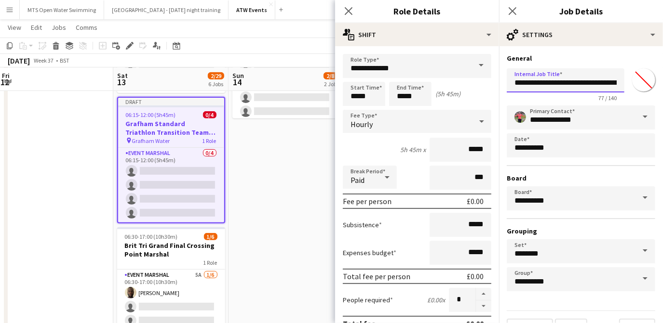
click at [557, 79] on input "**********" at bounding box center [566, 80] width 118 height 24
click at [564, 82] on input "**********" at bounding box center [562, 80] width 111 height 24
type input "**********"
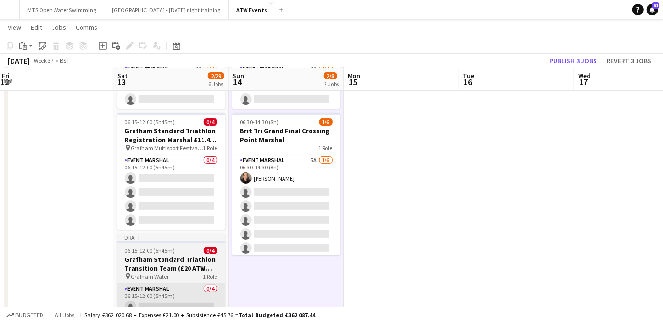
scroll to position [93, 0]
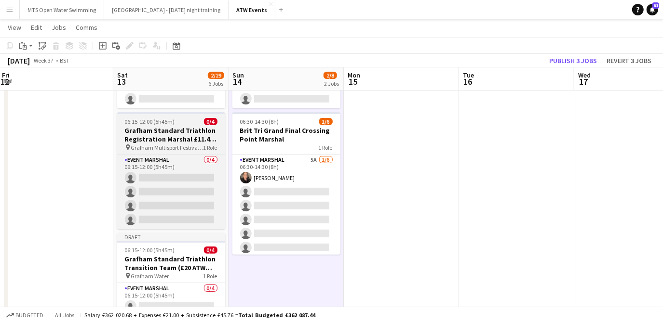
click at [140, 132] on h3 "Grafham Standard Triathlon Registration Marshal £11.44 if over 21 per hour" at bounding box center [171, 134] width 108 height 17
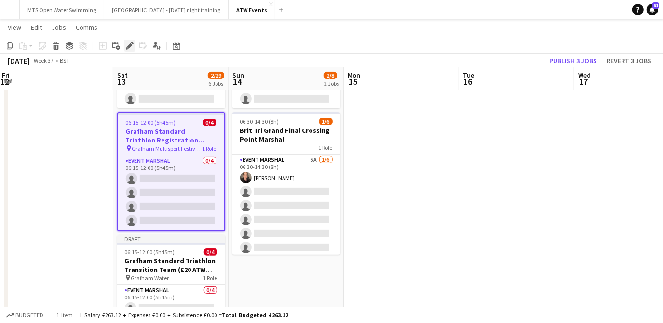
click at [133, 46] on icon "Edit" at bounding box center [130, 46] width 8 height 8
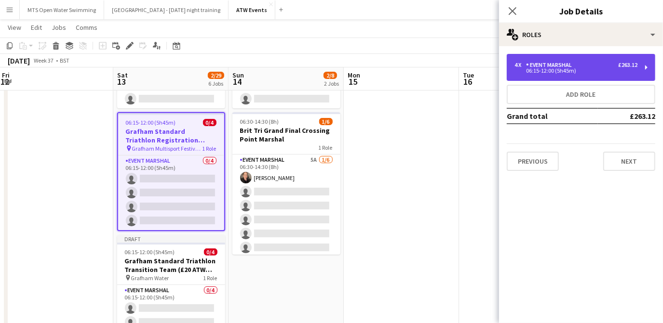
click at [573, 77] on div "4 x Event Marshal £263.12 06:15-12:00 (5h45m)" at bounding box center [581, 67] width 148 height 27
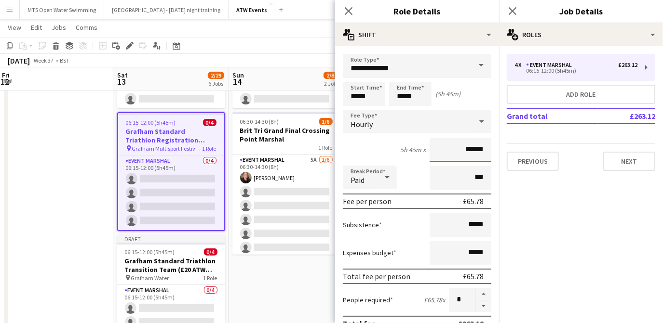
click at [477, 149] on input "******" at bounding box center [460, 150] width 62 height 24
type input "******"
click at [516, 159] on button "Previous" at bounding box center [533, 161] width 52 height 19
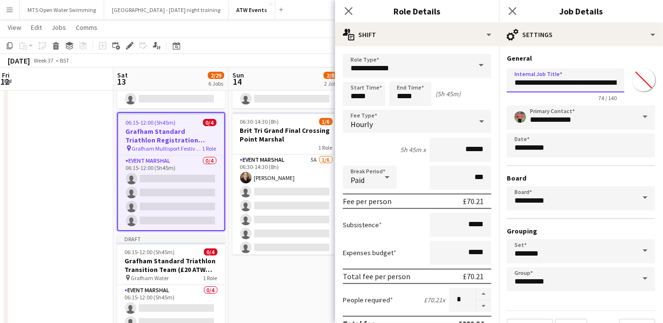
click at [553, 82] on input "**********" at bounding box center [566, 80] width 118 height 24
click at [550, 82] on input "**********" at bounding box center [562, 80] width 111 height 24
type input "**********"
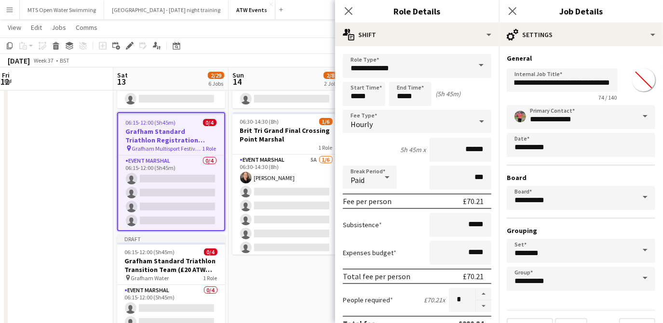
scroll to position [0, 0]
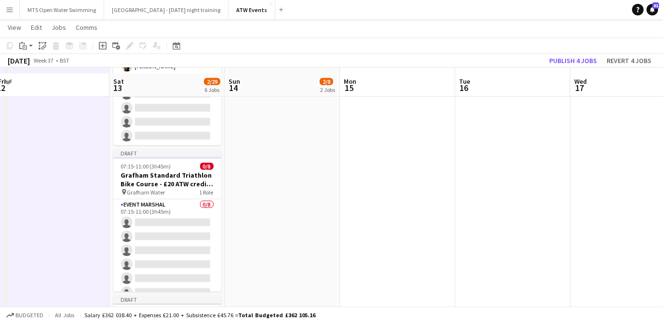
scroll to position [466, 0]
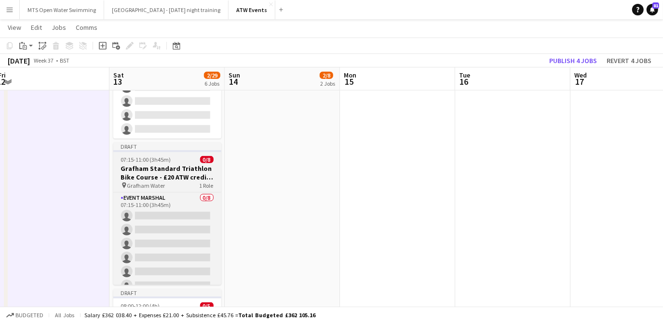
click at [147, 176] on h3 "Grafham Standard Triathlon Bike Course - £20 ATW credits per hour" at bounding box center [167, 172] width 108 height 17
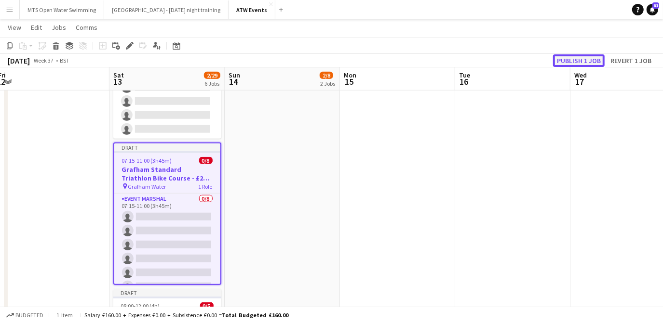
click at [563, 57] on button "Publish 1 job" at bounding box center [579, 60] width 52 height 13
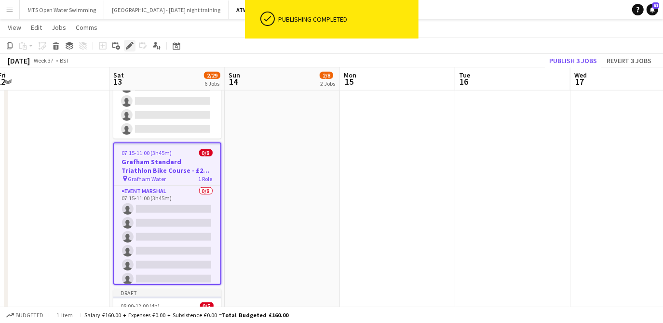
click at [128, 44] on icon "Edit" at bounding box center [130, 46] width 8 height 8
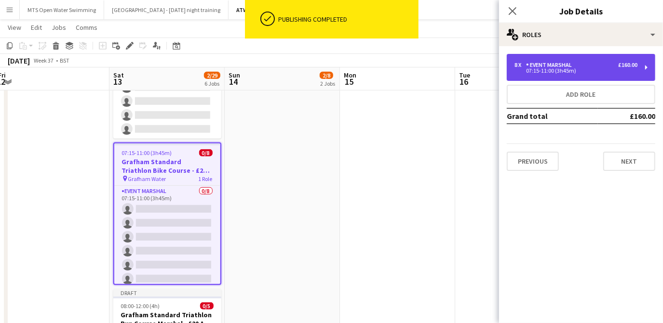
click at [530, 64] on div "Event Marshal" at bounding box center [551, 65] width 50 height 7
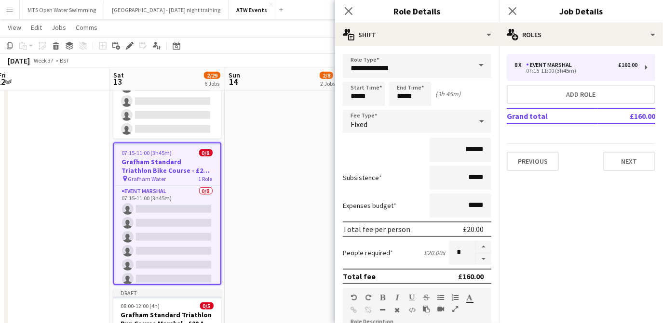
click at [413, 121] on div "Fixed" at bounding box center [407, 121] width 129 height 23
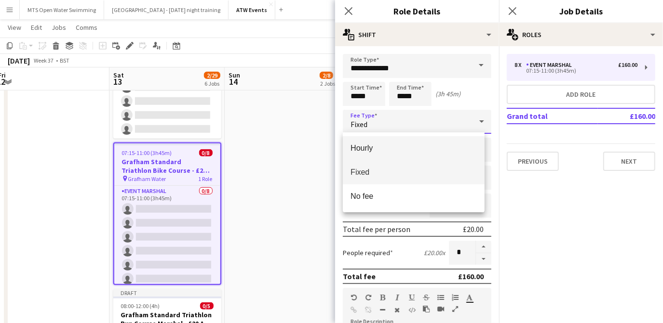
click at [382, 144] on span "Hourly" at bounding box center [413, 148] width 126 height 9
type input "*****"
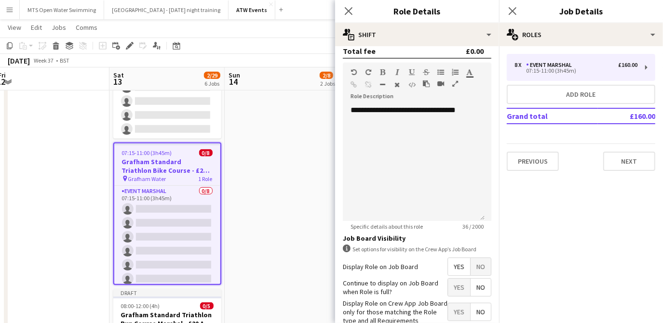
scroll to position [326, 0]
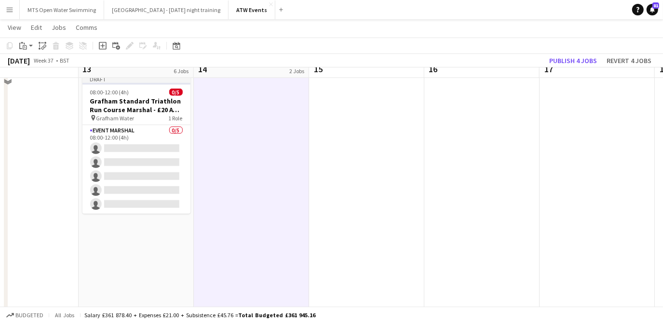
scroll to position [664, 0]
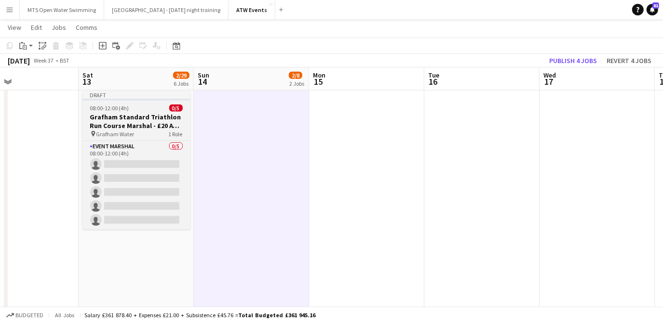
click at [121, 119] on h3 "Grafham Standard Triathlon Run Course Marshal - £20 ATW credits per hour" at bounding box center [136, 121] width 108 height 17
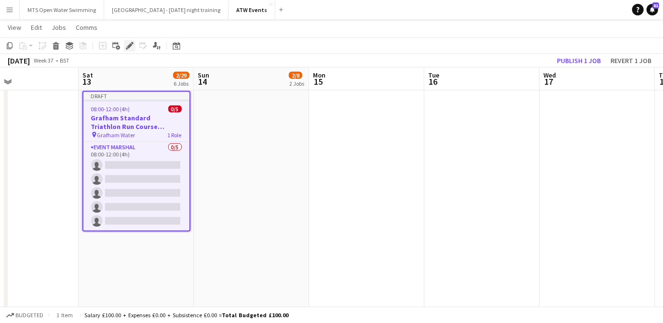
click at [131, 47] on icon "Edit" at bounding box center [130, 46] width 8 height 8
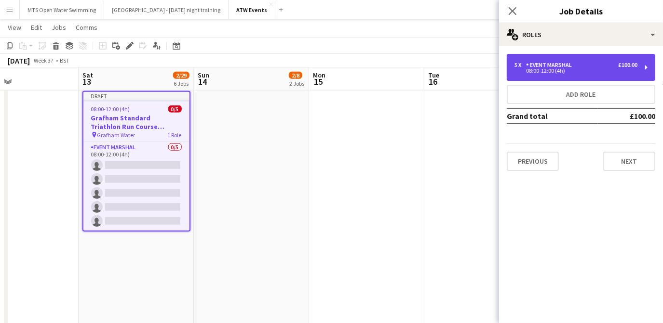
click at [612, 68] on div "08:00-12:00 (4h)" at bounding box center [575, 70] width 123 height 5
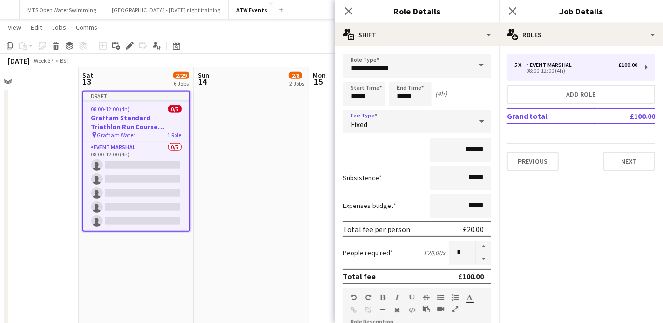
click at [423, 110] on div "Fixed" at bounding box center [407, 121] width 129 height 23
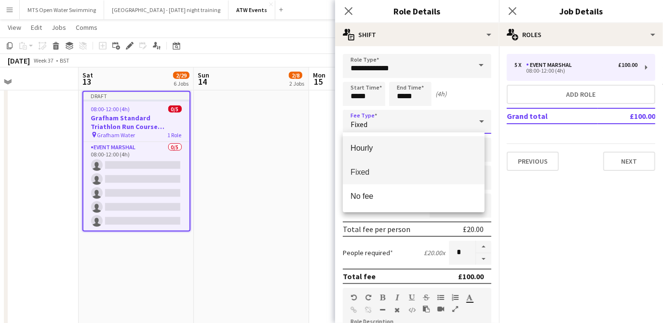
click at [387, 145] on span "Hourly" at bounding box center [413, 148] width 126 height 9
type input "*****"
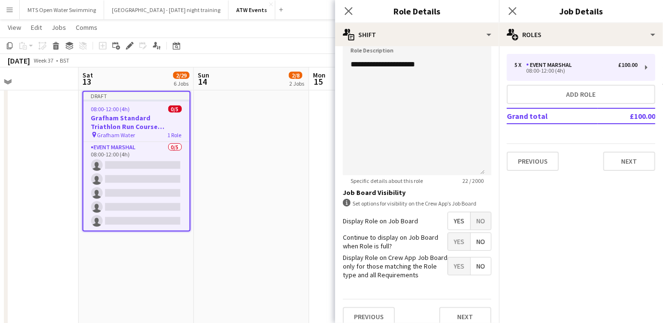
scroll to position [326, 0]
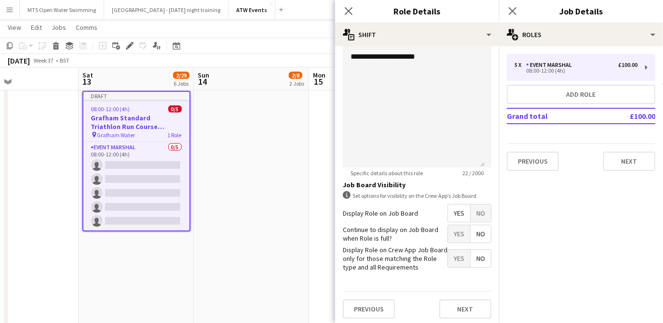
click at [254, 166] on app-date-cell "06:15-15:00 (8h45m) 1/2 Brit Tri Grand Final Parking Marshal pin Mallory park 1…" at bounding box center [251, 316] width 115 height 1744
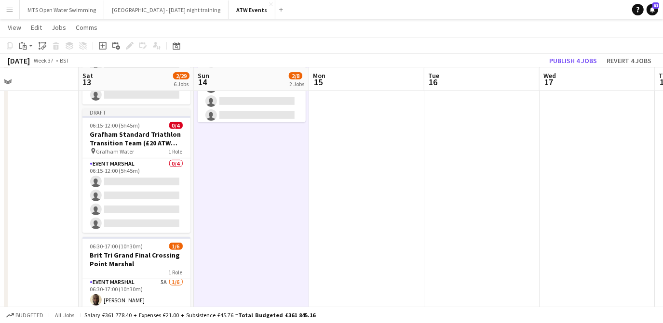
scroll to position [226, 0]
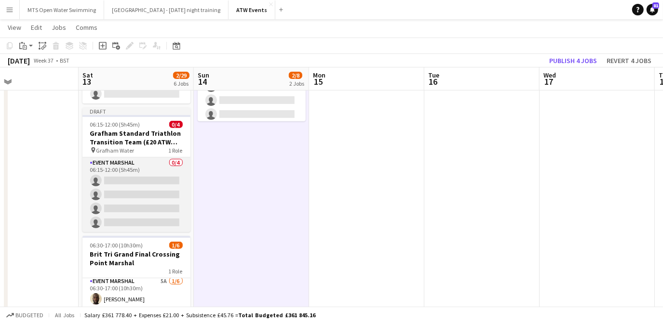
click at [119, 179] on app-card-role "Event Marshal 0/4 06:15-12:00 (5h45m) single-neutral-actions single-neutral-act…" at bounding box center [136, 195] width 108 height 75
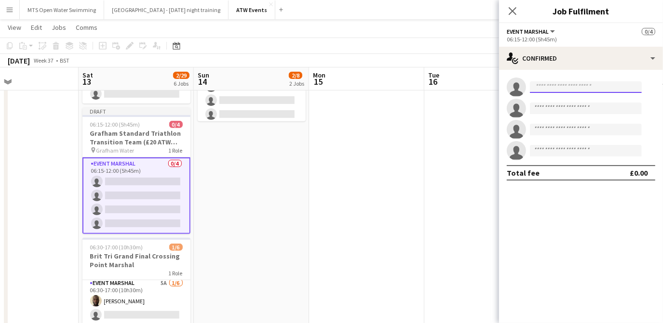
click at [558, 87] on input at bounding box center [586, 87] width 112 height 12
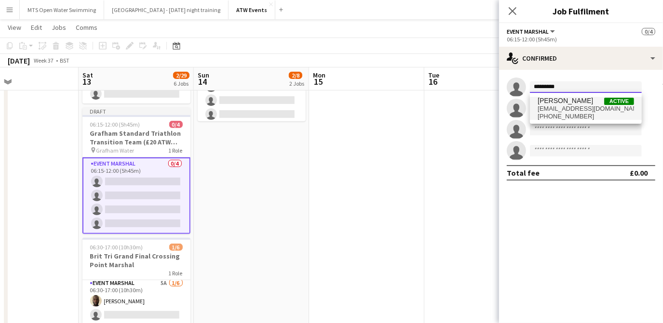
type input "*********"
click at [555, 115] on span "[PHONE_NUMBER]" at bounding box center [585, 117] width 96 height 8
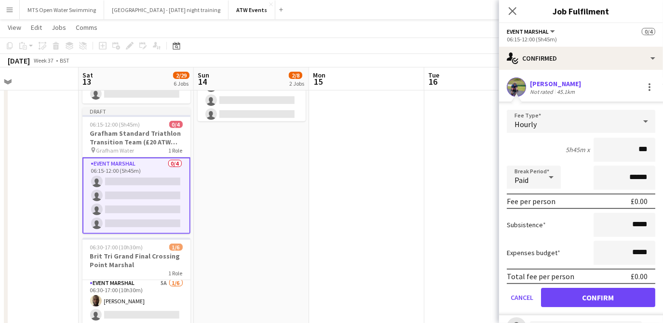
type input "**"
type input "******"
click at [565, 296] on button "Confirm" at bounding box center [598, 297] width 114 height 19
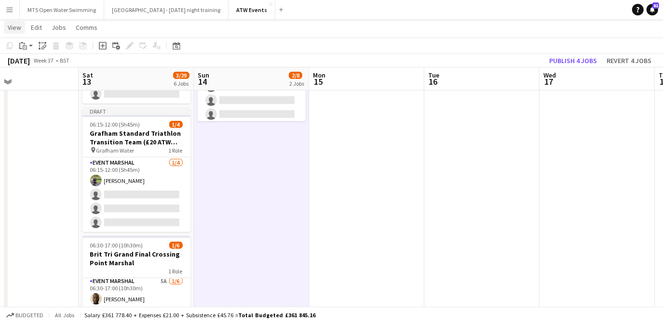
click at [19, 29] on span "View" at bounding box center [14, 27] width 13 height 9
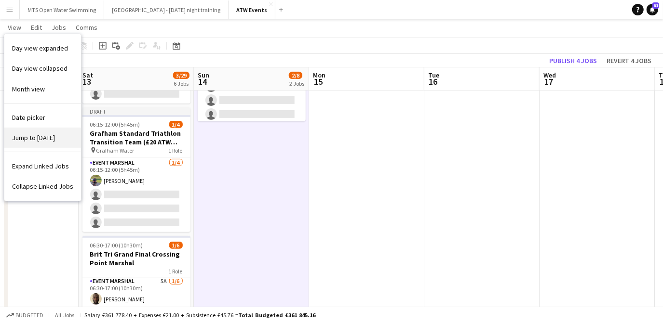
click at [47, 137] on span "Jump to [DATE]" at bounding box center [33, 138] width 43 height 9
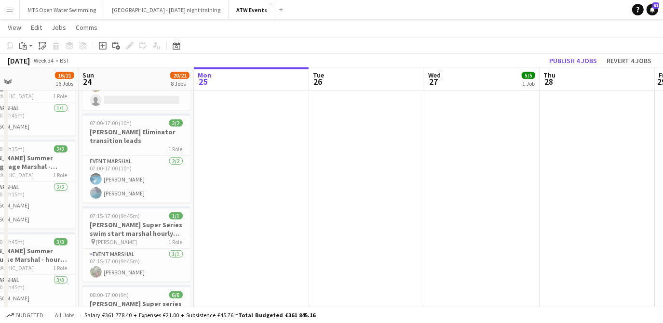
scroll to position [0, 332]
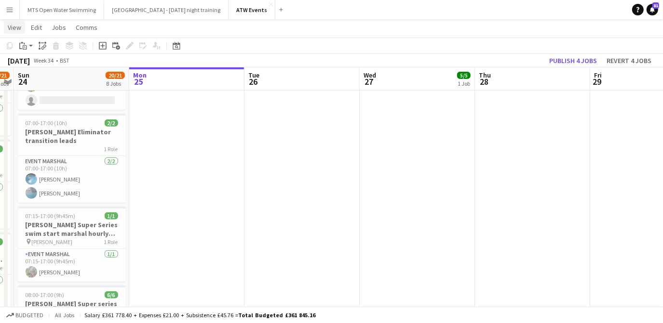
click at [16, 29] on span "View" at bounding box center [14, 27] width 13 height 9
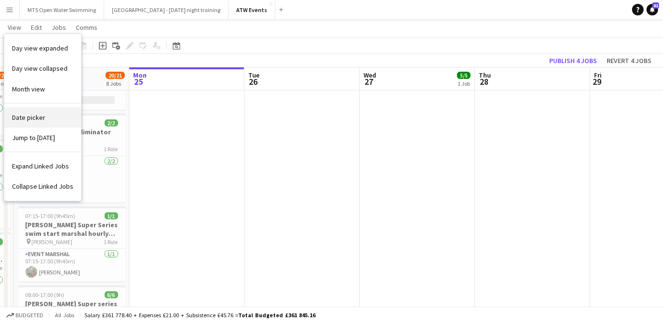
click at [40, 118] on span "Date picker" at bounding box center [28, 117] width 33 height 9
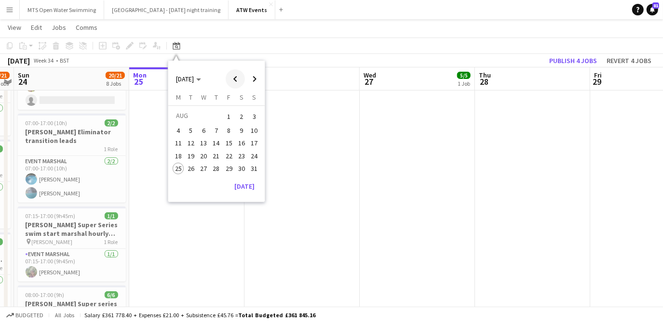
click at [234, 86] on span "Previous month" at bounding box center [235, 78] width 19 height 19
click at [235, 87] on span "Previous month" at bounding box center [235, 78] width 19 height 19
drag, startPoint x: 235, startPoint y: 87, endPoint x: 188, endPoint y: 83, distance: 47.4
click at [188, 83] on div "[DATE] [DATE]" at bounding box center [216, 78] width 96 height 19
click at [205, 79] on span "Choose month and year" at bounding box center [188, 78] width 33 height 23
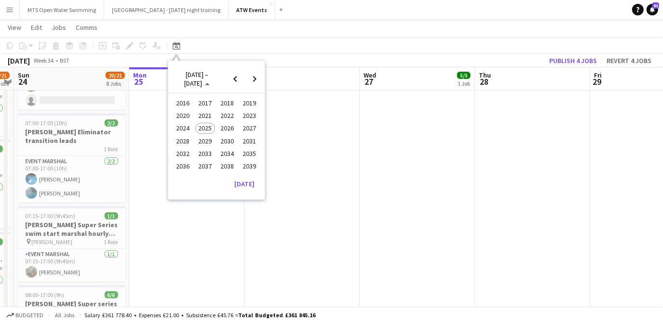
click at [190, 129] on span "2024" at bounding box center [183, 129] width 20 height 12
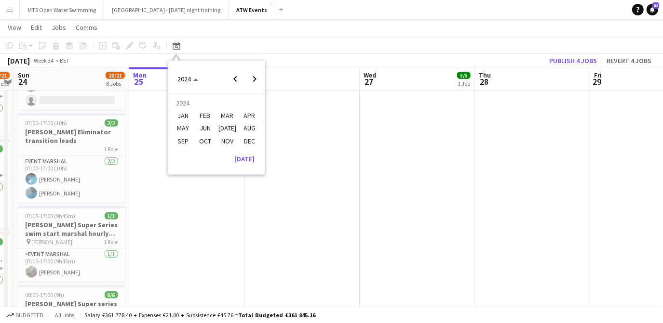
drag, startPoint x: 188, startPoint y: 141, endPoint x: 188, endPoint y: 105, distance: 36.2
click at [188, 105] on tbody "[DATE] FEB MAR APR MAY JUN [DATE] AUG SEP OCT NOV DEC Comparison range Comparis…" at bounding box center [216, 122] width 89 height 51
click at [181, 80] on span "2024" at bounding box center [183, 79] width 13 height 9
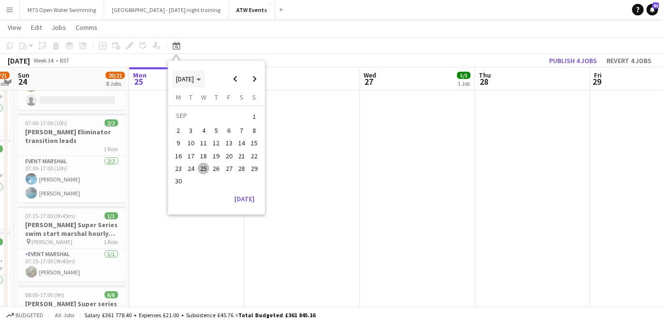
click at [181, 80] on span "[DATE]" at bounding box center [185, 79] width 18 height 9
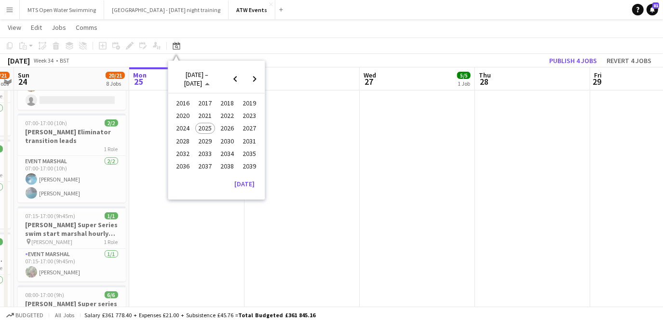
click at [204, 129] on span "2025" at bounding box center [205, 129] width 20 height 12
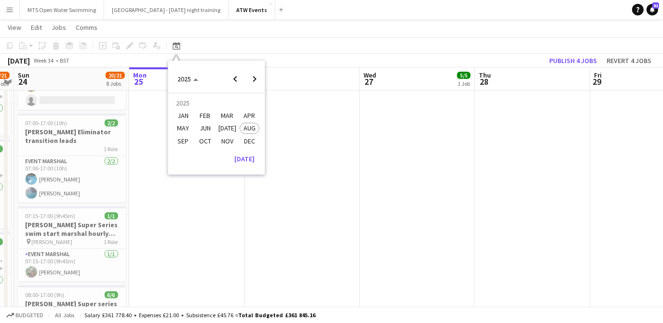
click at [247, 117] on span "APR" at bounding box center [250, 116] width 20 height 12
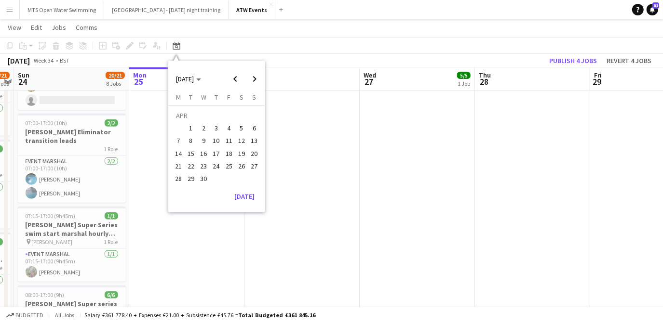
click at [256, 171] on span "27" at bounding box center [255, 167] width 12 height 12
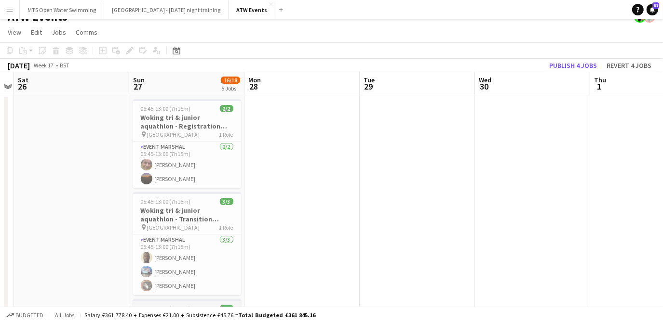
scroll to position [20, 0]
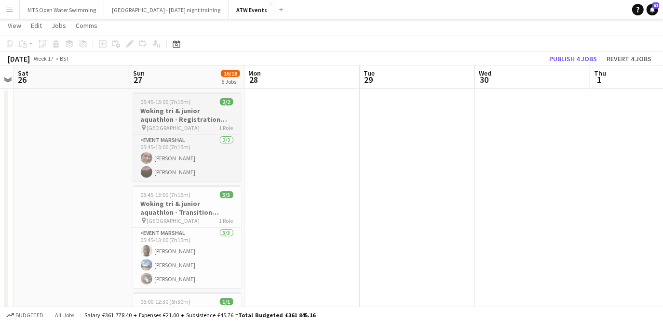
click at [168, 111] on h3 "Woking tri & junior aquathlon - Registration marshal" at bounding box center [187, 115] width 108 height 17
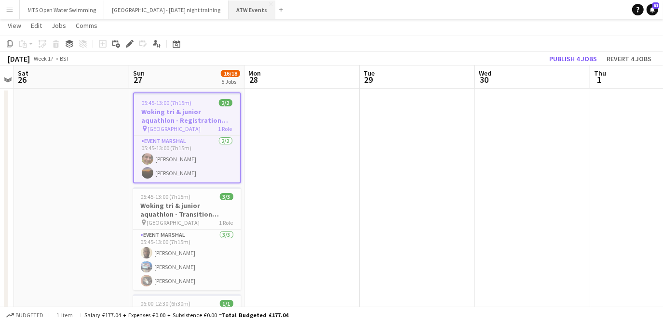
scroll to position [7, 0]
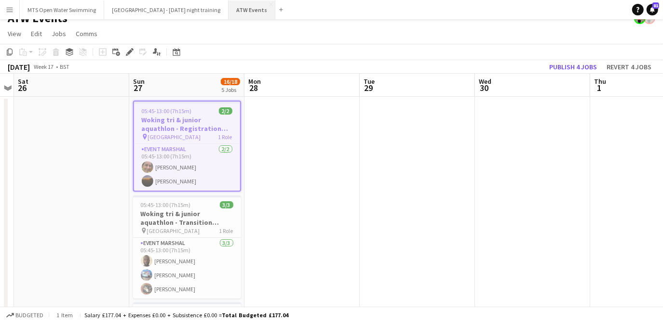
drag, startPoint x: 221, startPoint y: 55, endPoint x: 237, endPoint y: 2, distance: 55.4
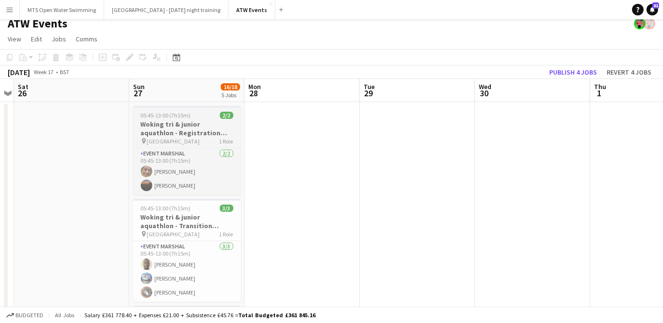
click at [167, 131] on h3 "Woking tri & junior aquathlon - Registration marshal" at bounding box center [187, 128] width 108 height 17
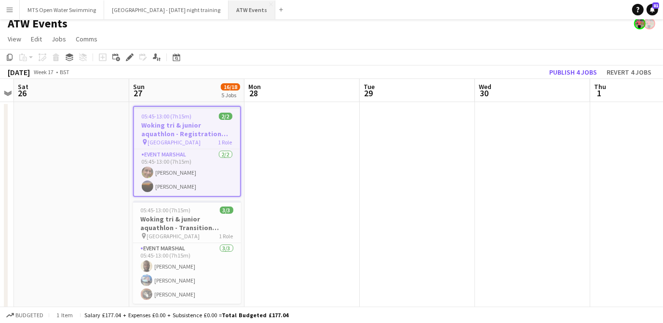
click at [228, 10] on button "ATW Events Close" at bounding box center [251, 9] width 47 height 19
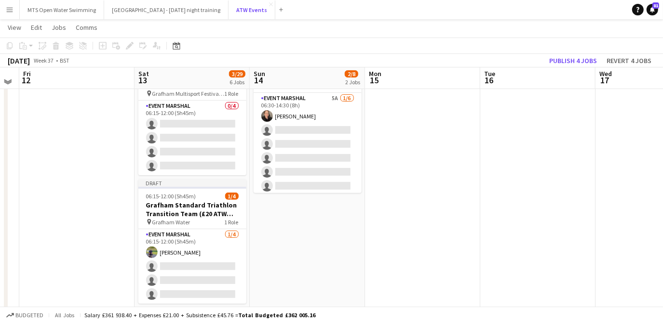
scroll to position [153, 0]
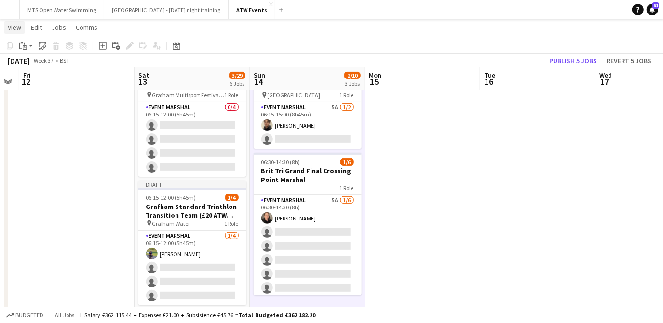
click at [18, 29] on span "View" at bounding box center [14, 27] width 13 height 9
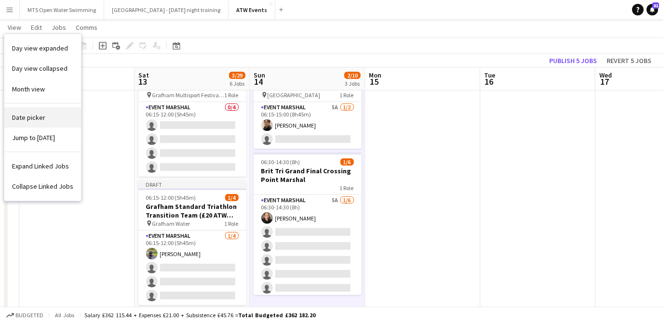
click at [32, 121] on link "Date picker" at bounding box center [42, 117] width 77 height 20
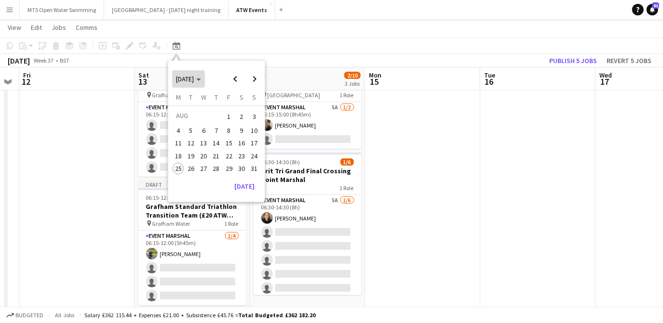
click at [188, 85] on span "Choose month and year" at bounding box center [188, 78] width 33 height 23
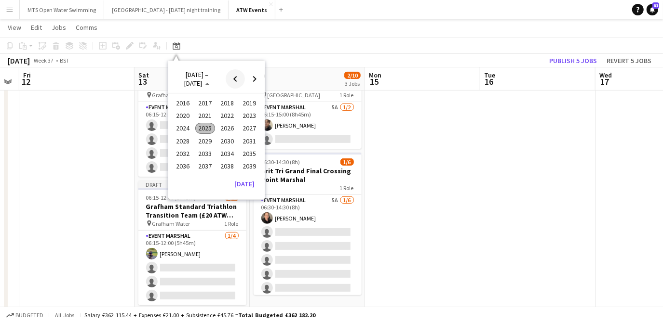
click at [240, 83] on span "Previous 24 years" at bounding box center [235, 78] width 19 height 19
click at [243, 187] on button "[DATE]" at bounding box center [245, 183] width 28 height 15
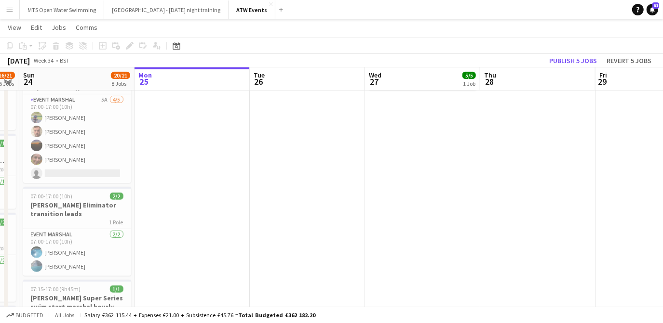
scroll to position [0, 332]
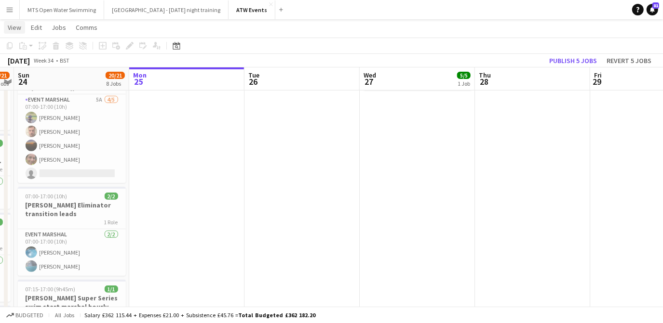
click at [14, 27] on span "View" at bounding box center [14, 27] width 13 height 9
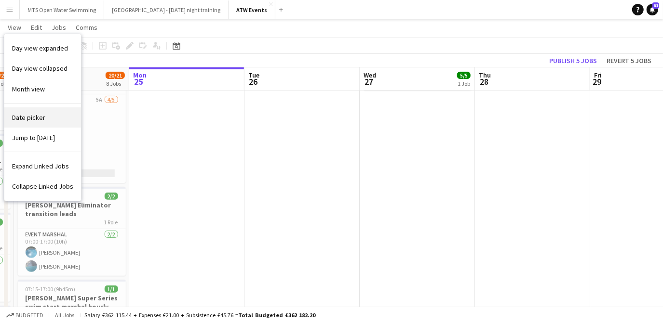
click at [27, 114] on span "Date picker" at bounding box center [28, 117] width 33 height 9
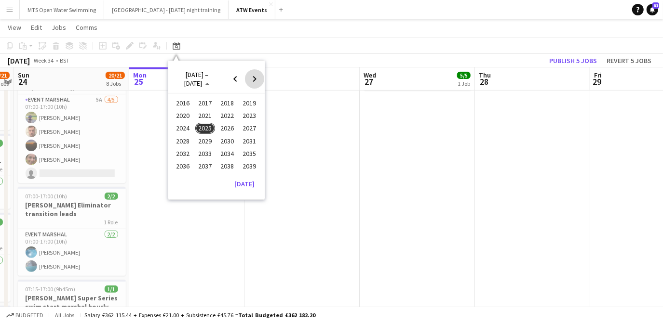
click at [260, 82] on span "Next 24 years" at bounding box center [254, 78] width 19 height 19
click at [255, 80] on span "Next 24 years" at bounding box center [254, 78] width 19 height 19
click at [236, 79] on span "Previous 24 years" at bounding box center [235, 78] width 19 height 19
click at [203, 127] on span "2025" at bounding box center [205, 129] width 20 height 12
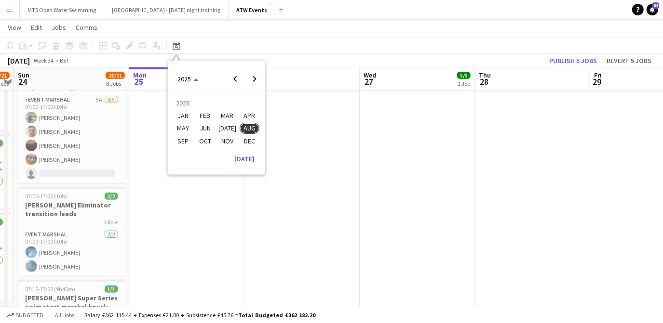
click at [250, 118] on span "APR" at bounding box center [250, 116] width 20 height 12
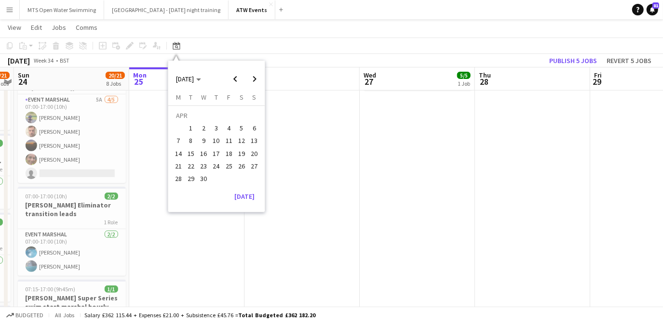
click at [252, 163] on span "27" at bounding box center [255, 167] width 12 height 12
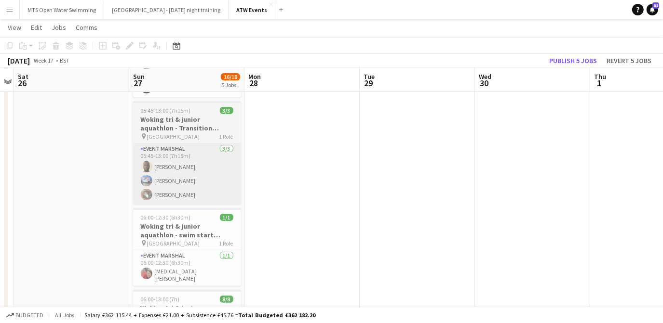
scroll to position [104, 0]
click at [177, 121] on h3 "Woking tri & junior aquathlon - Transition marshal" at bounding box center [187, 123] width 108 height 17
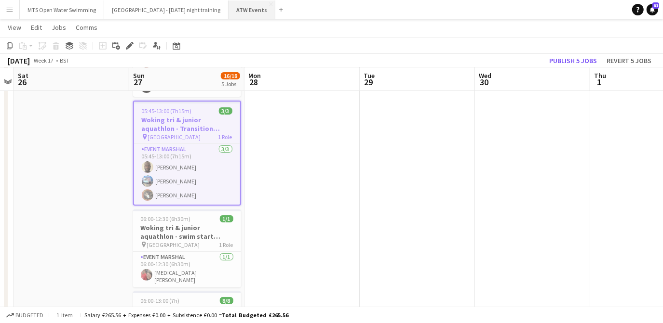
click at [228, 16] on button "ATW Events Close" at bounding box center [251, 9] width 47 height 19
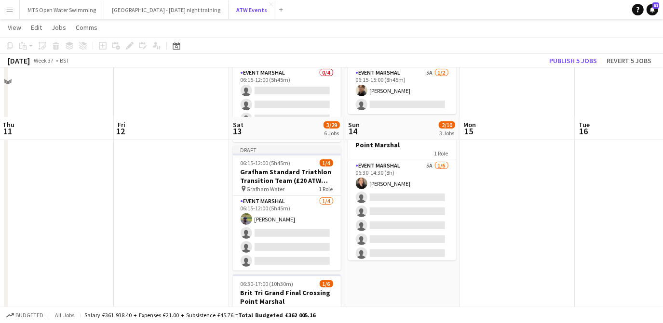
scroll to position [255, 0]
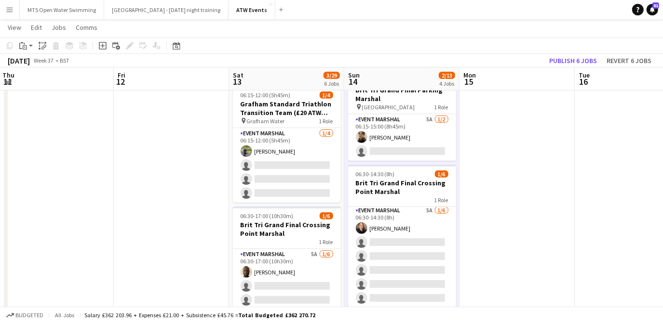
scroll to position [2, 0]
click at [16, 25] on span "View" at bounding box center [14, 27] width 13 height 9
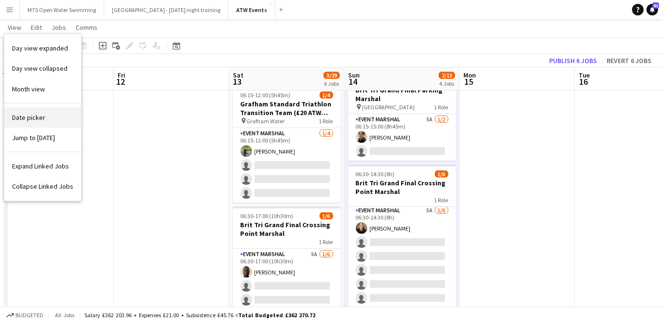
click at [37, 121] on span "Date picker" at bounding box center [28, 117] width 33 height 9
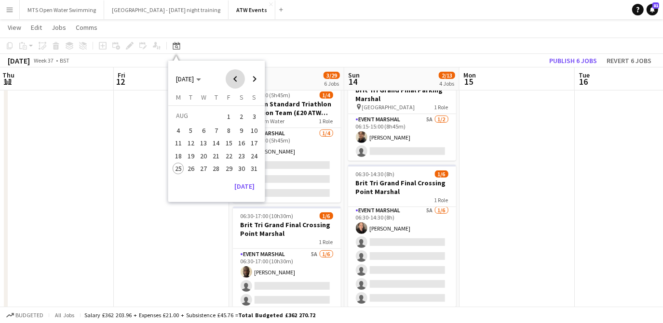
click at [237, 78] on span "Previous month" at bounding box center [235, 78] width 19 height 19
click at [255, 169] on span "27" at bounding box center [255, 167] width 12 height 12
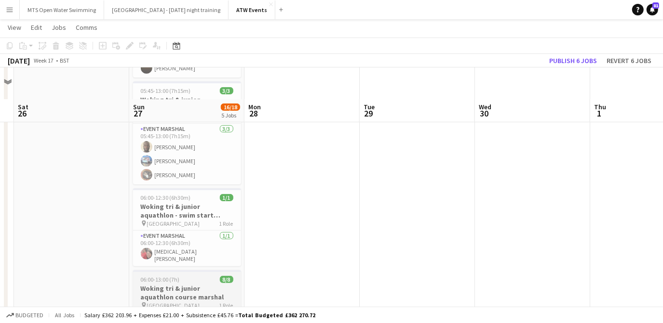
scroll to position [159, 0]
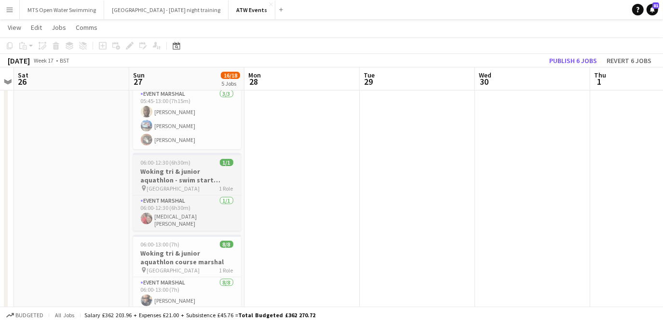
click at [151, 171] on h3 "Woking tri & junior aquathlon - swim start marshal" at bounding box center [187, 175] width 108 height 17
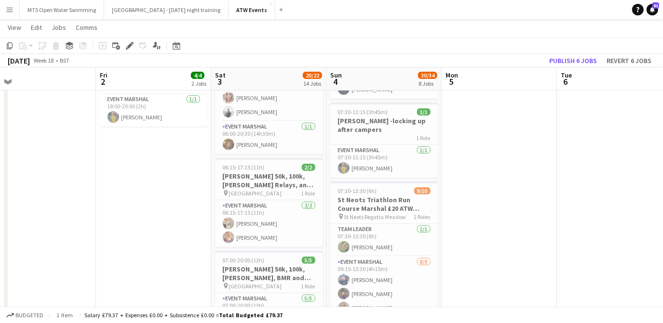
scroll to position [0, 382]
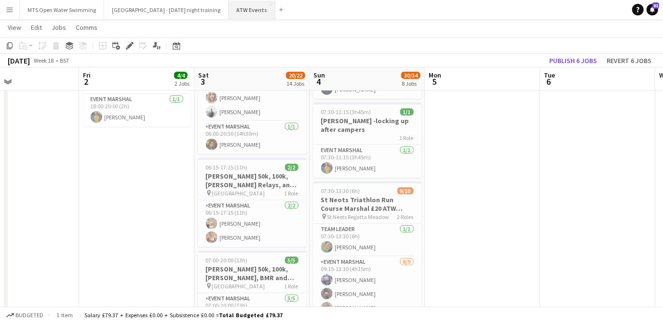
click at [230, 10] on button "ATW Events Close" at bounding box center [251, 9] width 47 height 19
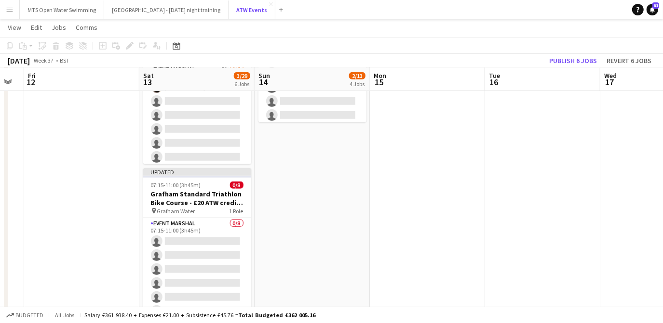
scroll to position [440, 0]
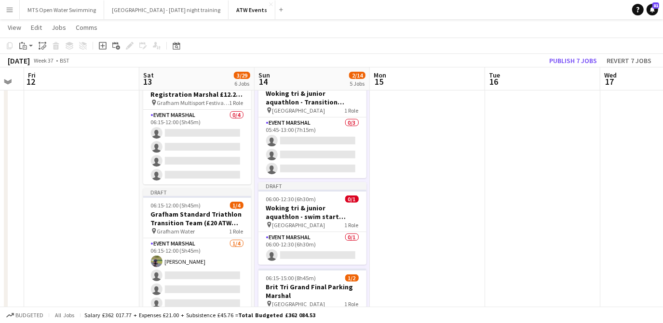
scroll to position [145, 0]
click at [17, 26] on span "View" at bounding box center [14, 27] width 13 height 9
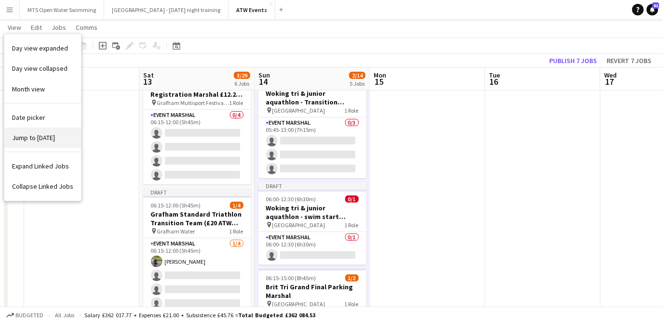
click at [50, 141] on span "Jump to [DATE]" at bounding box center [33, 138] width 43 height 9
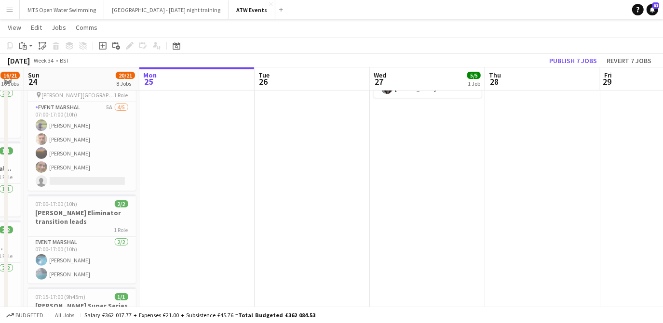
scroll to position [0, 332]
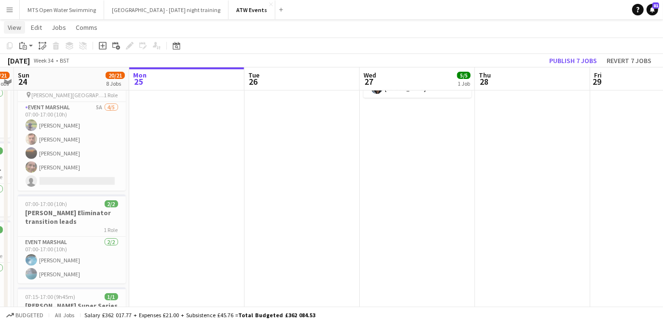
click at [19, 31] on span "View" at bounding box center [14, 27] width 13 height 9
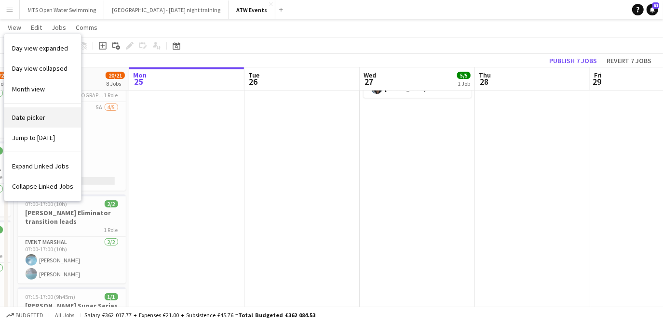
click at [38, 121] on link "Date picker" at bounding box center [42, 117] width 77 height 20
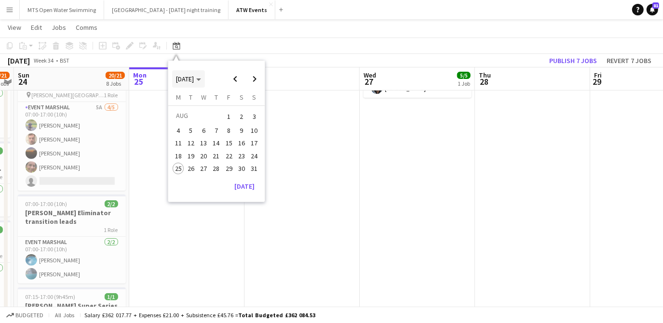
click at [201, 81] on span "[DATE]" at bounding box center [188, 79] width 25 height 9
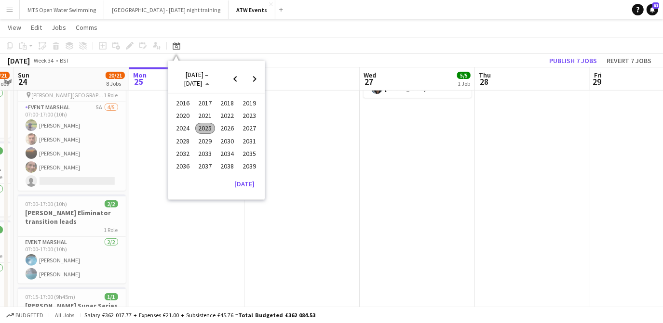
click at [207, 132] on span "2025" at bounding box center [205, 129] width 20 height 12
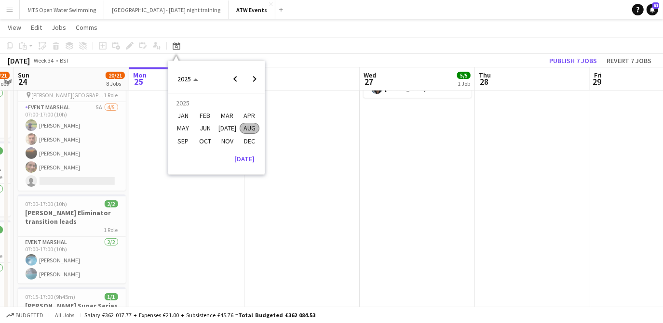
click at [246, 114] on span "APR" at bounding box center [250, 116] width 20 height 12
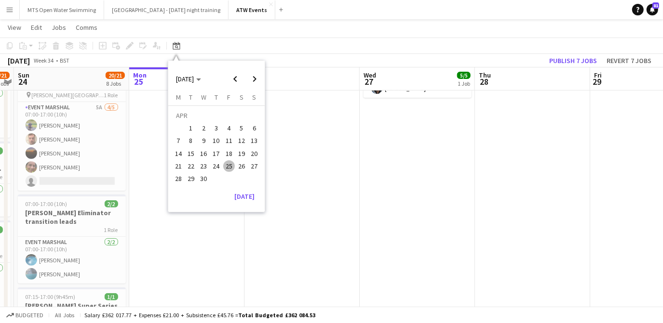
click at [257, 169] on span "27" at bounding box center [255, 167] width 12 height 12
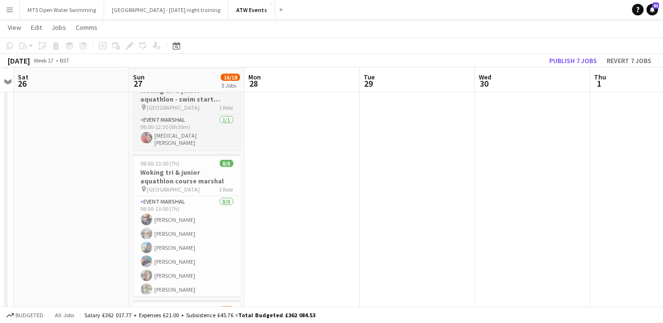
scroll to position [241, 0]
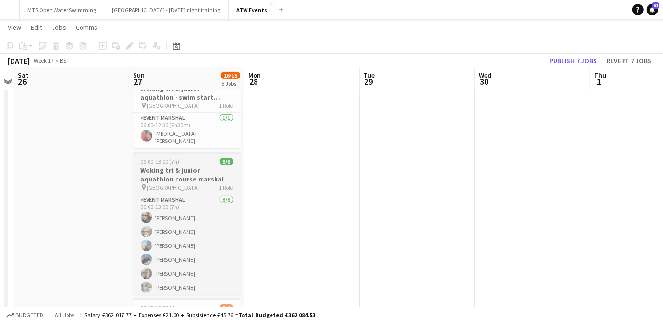
click at [183, 168] on h3 "Woking tri & junior aquathlon course marshal" at bounding box center [187, 174] width 108 height 17
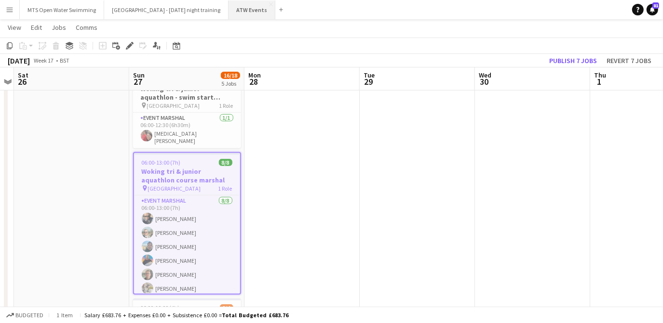
click at [228, 11] on button "ATW Events Close" at bounding box center [251, 9] width 47 height 19
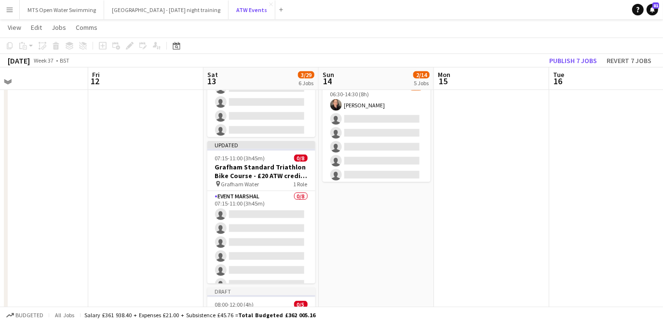
scroll to position [472, 0]
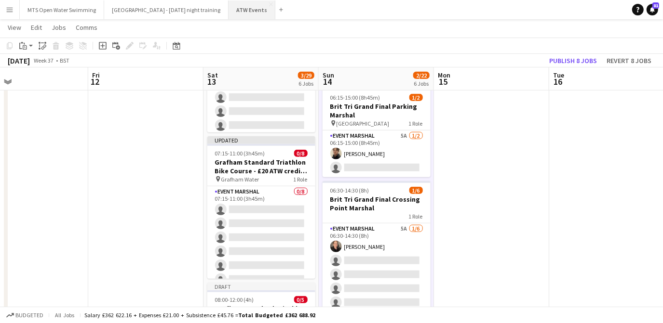
click at [228, 7] on button "ATW Events Close" at bounding box center [251, 9] width 47 height 19
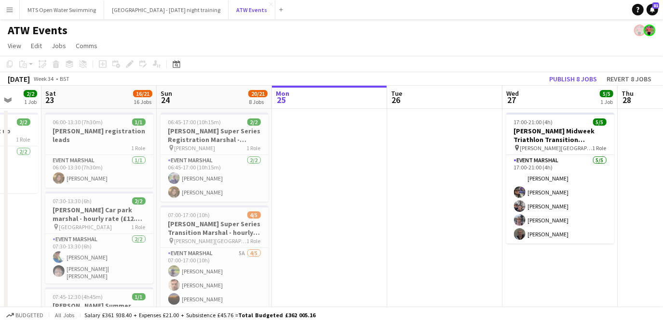
scroll to position [0, 305]
click at [20, 46] on span "View" at bounding box center [14, 45] width 13 height 9
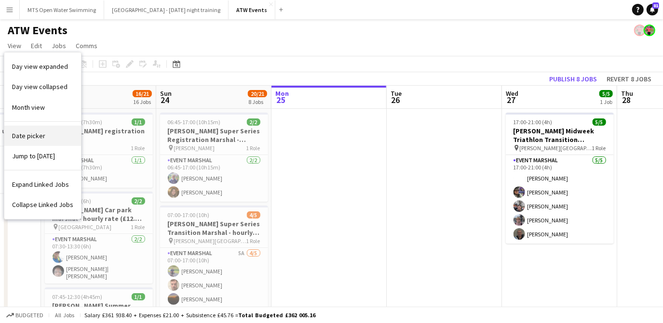
click at [25, 133] on span "Date picker" at bounding box center [28, 136] width 33 height 9
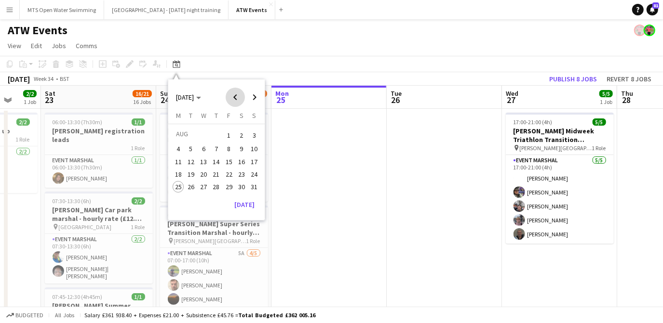
click at [234, 96] on span "Previous month" at bounding box center [235, 97] width 19 height 19
click at [252, 157] on span "13" at bounding box center [255, 160] width 12 height 12
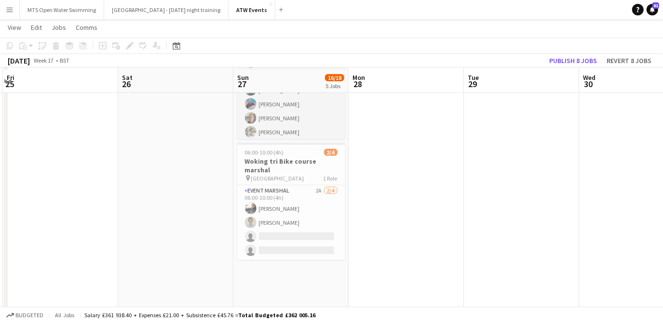
scroll to position [400, 0]
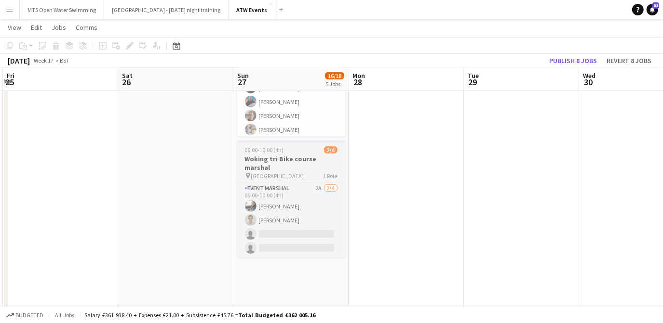
click at [261, 173] on span "[GEOGRAPHIC_DATA]" at bounding box center [277, 176] width 53 height 7
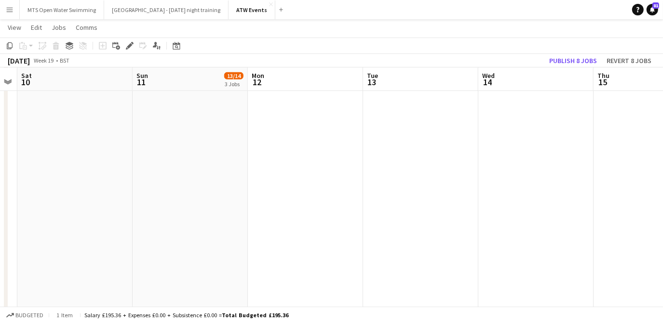
scroll to position [0, 397]
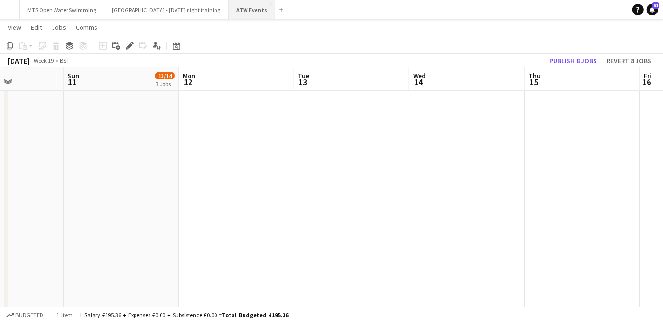
click at [239, 14] on button "ATW Events Close" at bounding box center [251, 9] width 47 height 19
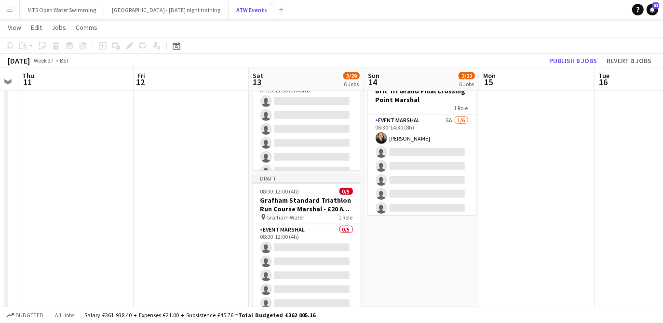
scroll to position [580, 0]
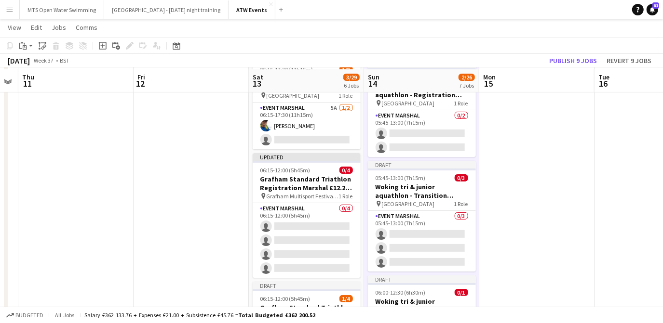
scroll to position [0, 0]
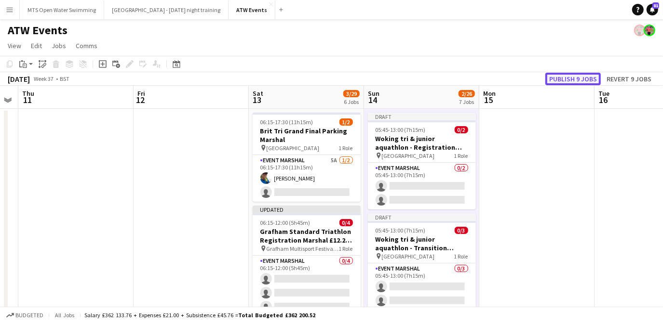
click at [575, 78] on button "Publish 9 jobs" at bounding box center [572, 79] width 55 height 13
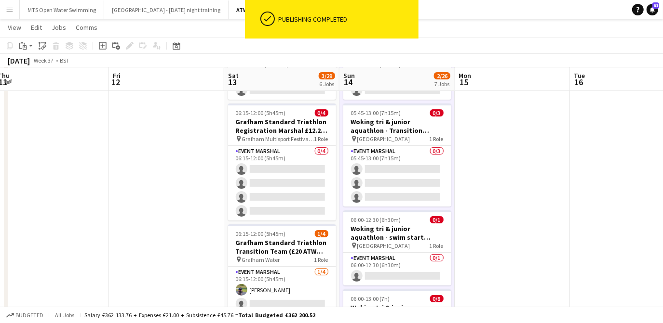
scroll to position [101, 0]
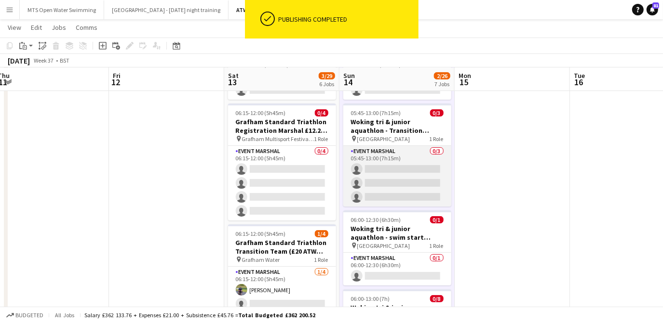
click at [376, 171] on app-card-role "Event Marshal 0/3 05:45-13:00 (7h15m) single-neutral-actions single-neutral-act…" at bounding box center [397, 176] width 108 height 61
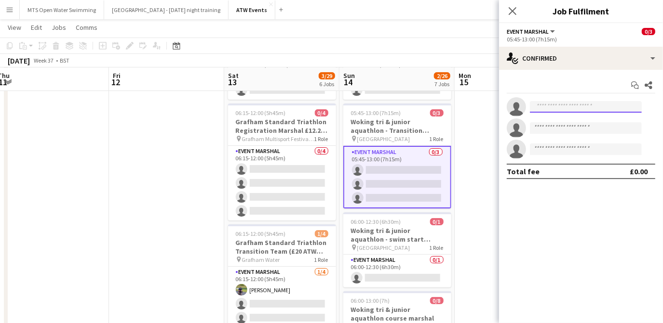
click at [572, 107] on input at bounding box center [586, 107] width 112 height 12
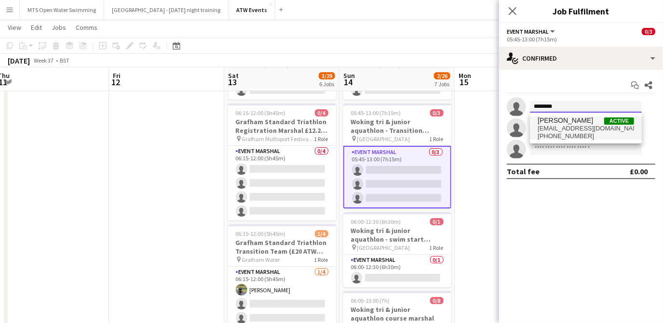
type input "********"
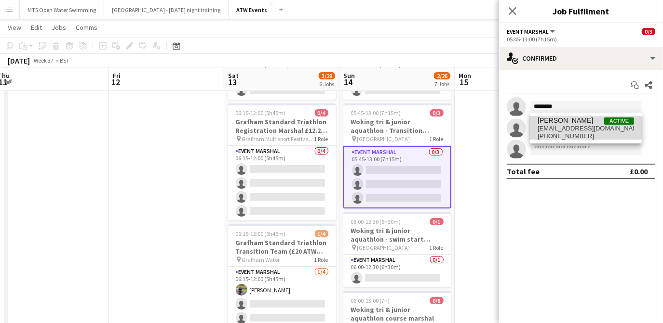
click at [561, 137] on span "[PHONE_NUMBER]" at bounding box center [585, 137] width 96 height 8
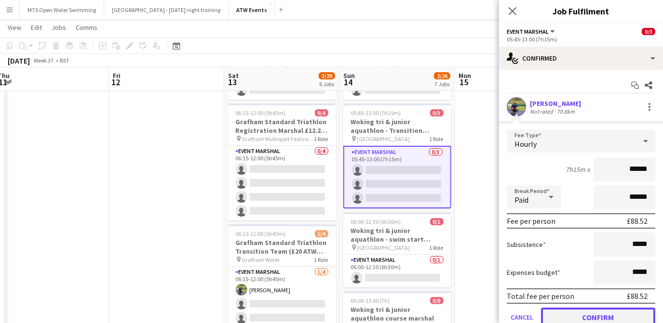
click at [592, 318] on button "Confirm" at bounding box center [598, 317] width 114 height 19
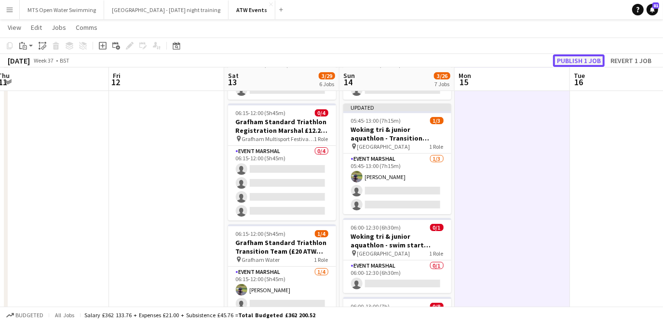
click at [594, 59] on button "Publish 1 job" at bounding box center [579, 60] width 52 height 13
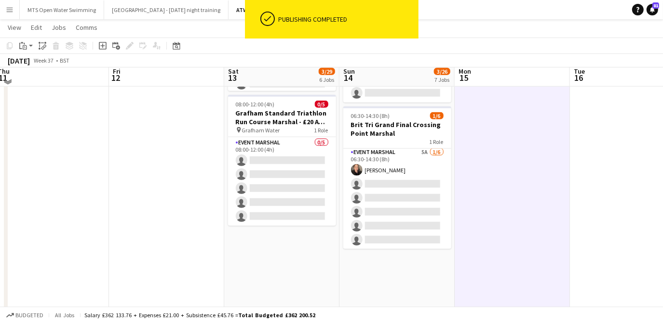
scroll to position [641, 0]
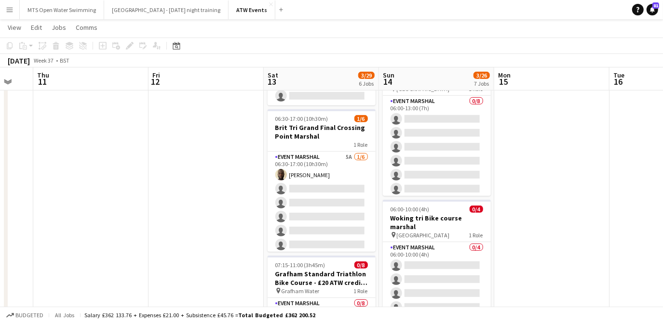
scroll to position [0, 313]
drag, startPoint x: 365, startPoint y: 132, endPoint x: 403, endPoint y: 218, distance: 94.5
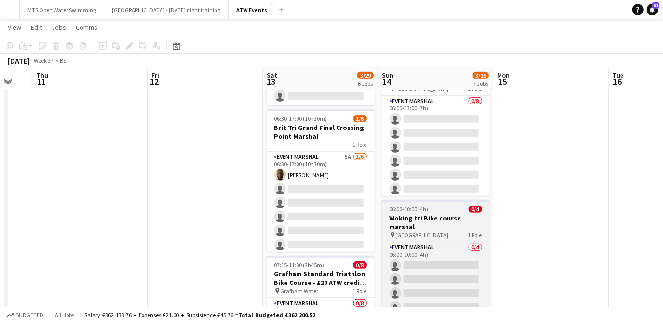
click at [434, 230] on app-job-card "06:00-10:00 (4h) 0/4 Woking tri Bike course marshal pin Woking Leisure centre 1…" at bounding box center [436, 258] width 108 height 117
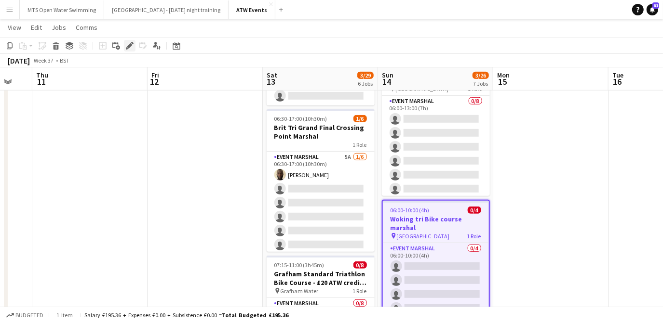
click at [130, 50] on div "Edit" at bounding box center [130, 46] width 12 height 12
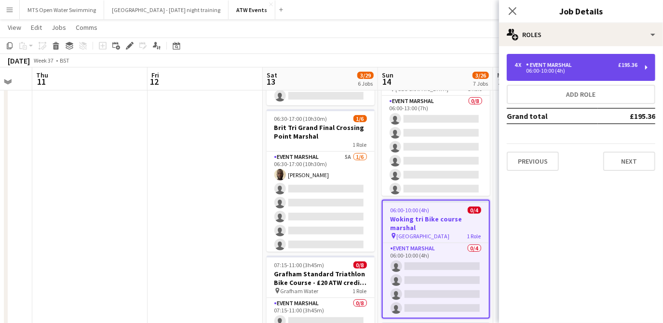
click at [553, 67] on div "Event Marshal" at bounding box center [551, 65] width 50 height 7
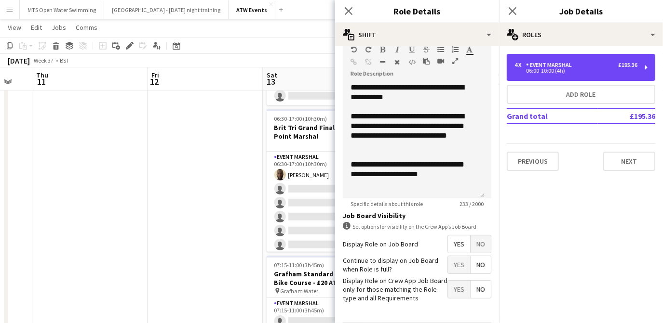
scroll to position [295, 0]
